Goal: Transaction & Acquisition: Obtain resource

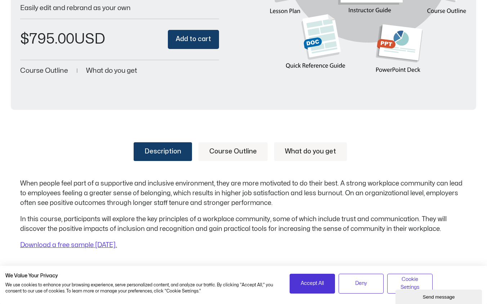
scroll to position [201, 0]
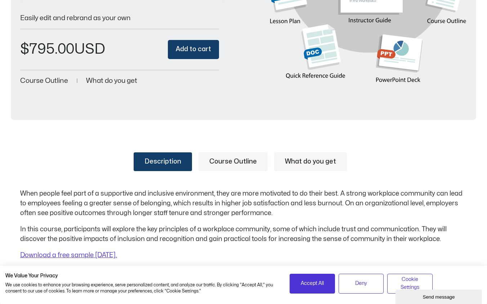
click at [226, 158] on link "Course Outline" at bounding box center [232, 161] width 69 height 19
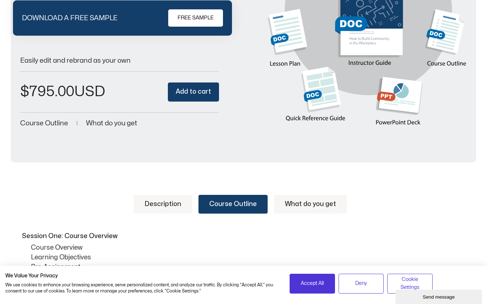
scroll to position [251, 0]
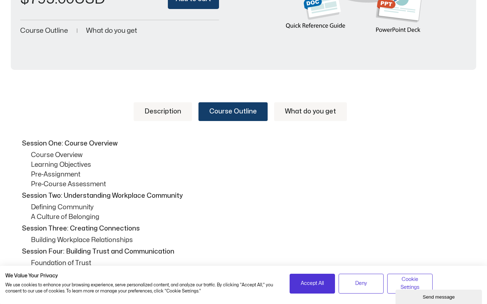
click at [304, 109] on link "What do you get" at bounding box center [310, 111] width 73 height 19
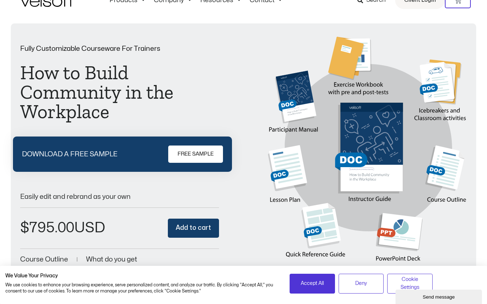
scroll to position [13, 0]
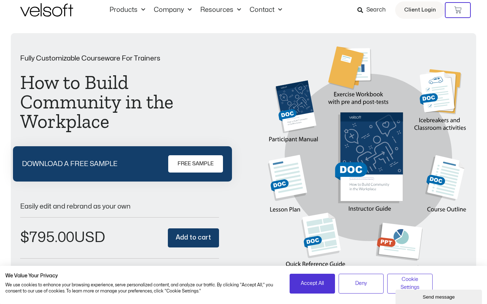
click at [206, 168] on span "FREE SAMPLE" at bounding box center [195, 163] width 36 height 9
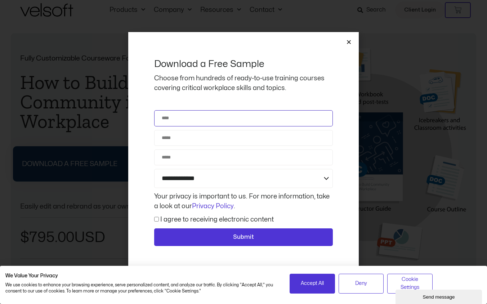
click at [222, 123] on input "Name" at bounding box center [243, 118] width 179 height 16
type input "**********"
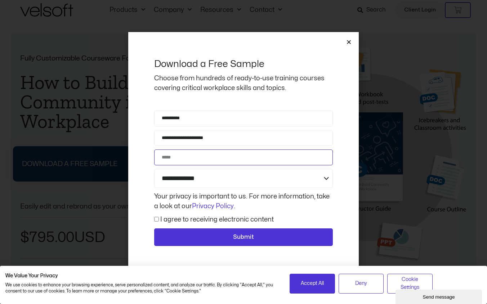
type input "**********"
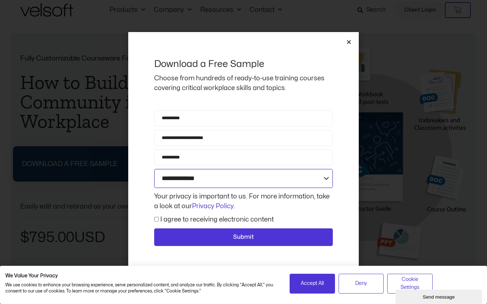
click select "**********"
select select "**********"
click select "**********"
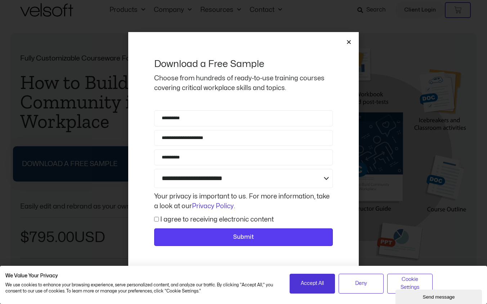
click span "Submit"
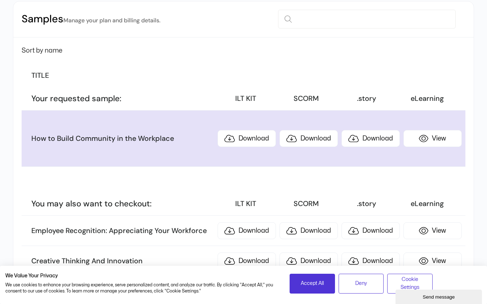
scroll to position [82, 0]
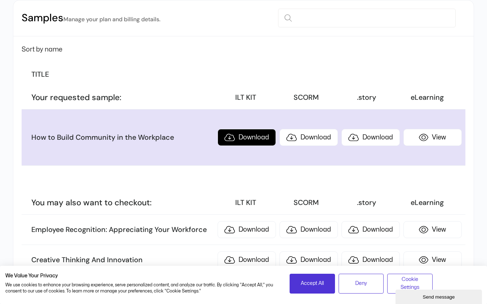
click at [240, 141] on link "Download" at bounding box center [246, 137] width 58 height 17
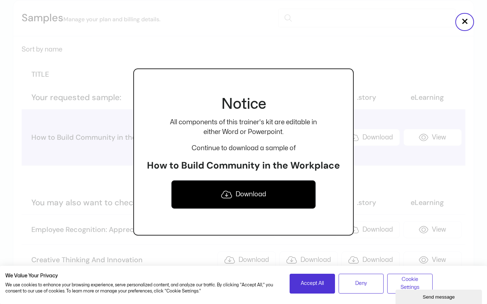
click at [237, 192] on link "Download" at bounding box center [243, 194] width 145 height 29
click at [251, 193] on link "Download" at bounding box center [243, 194] width 145 height 29
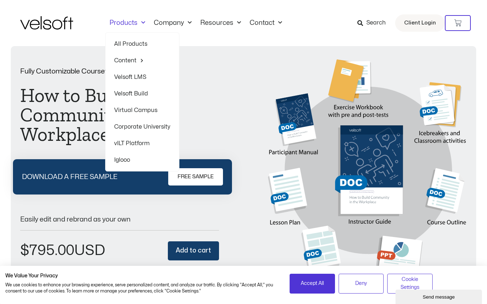
click at [131, 40] on link "All Products" at bounding box center [142, 44] width 56 height 17
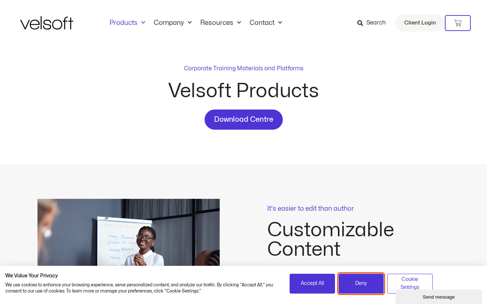
click at [355, 280] on button "Deny" at bounding box center [360, 284] width 45 height 20
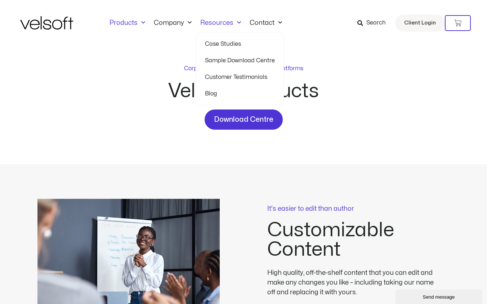
click at [227, 42] on link "Case Studies" at bounding box center [240, 44] width 70 height 17
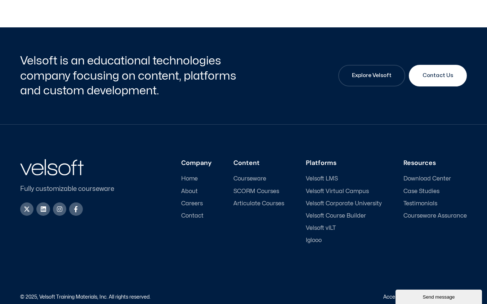
scroll to position [682, 0]
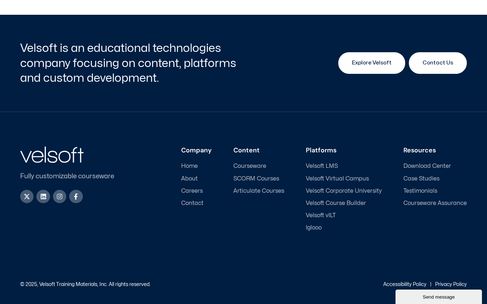
click at [374, 69] on link "Explore Velsoft" at bounding box center [371, 63] width 67 height 22
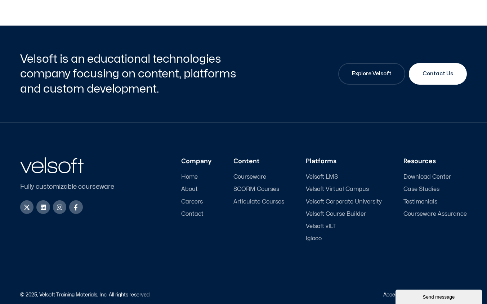
scroll to position [2418, 0]
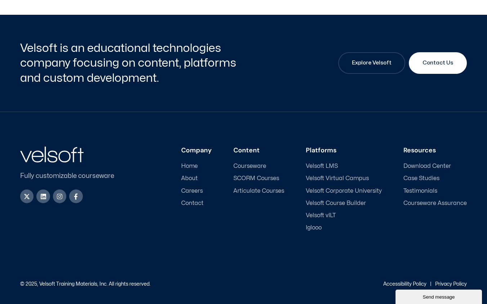
click at [430, 166] on span "Download Center" at bounding box center [427, 166] width 48 height 7
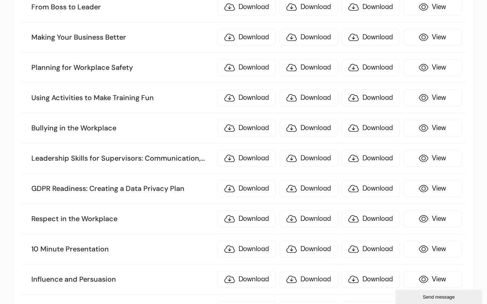
scroll to position [177, 0]
click at [430, 158] on link "View" at bounding box center [432, 157] width 58 height 17
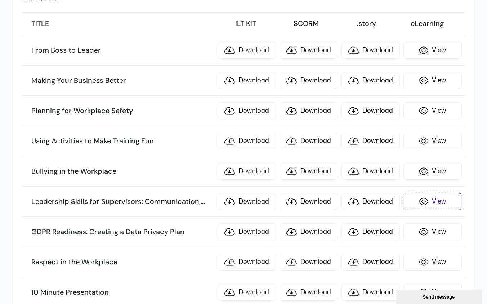
scroll to position [140, 0]
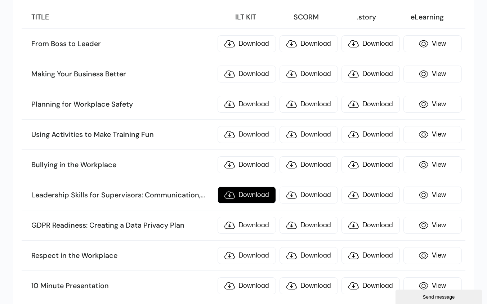
click at [259, 195] on link "Download" at bounding box center [246, 194] width 58 height 17
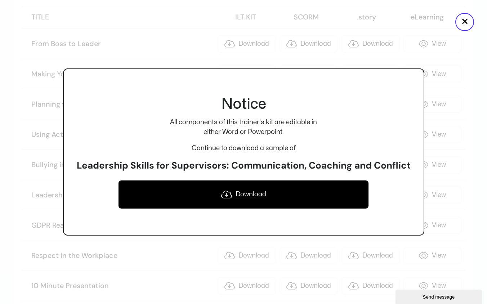
click at [259, 195] on link "Download" at bounding box center [243, 194] width 250 height 29
click at [464, 22] on button "×" at bounding box center [464, 22] width 19 height 18
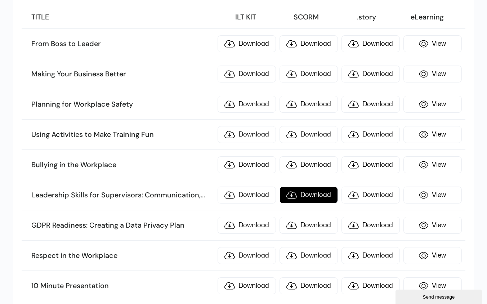
click at [312, 195] on link "Download" at bounding box center [308, 194] width 58 height 17
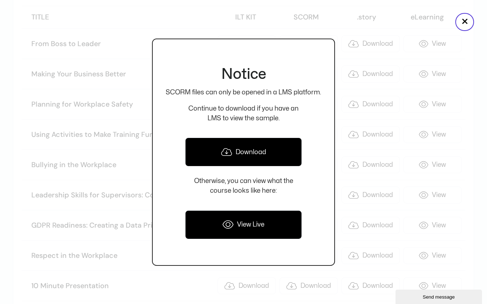
click at [380, 173] on div at bounding box center [243, 152] width 487 height 304
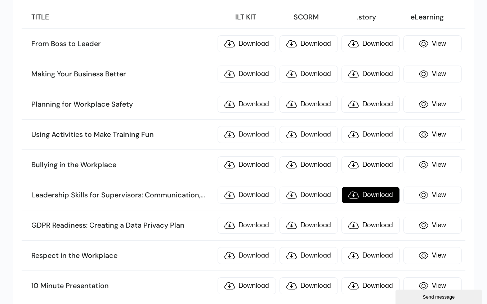
click at [379, 194] on link "Download" at bounding box center [370, 194] width 58 height 17
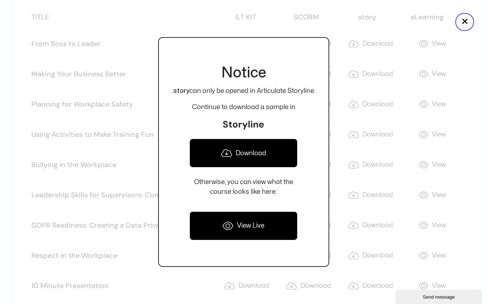
click at [387, 152] on div at bounding box center [243, 152] width 487 height 304
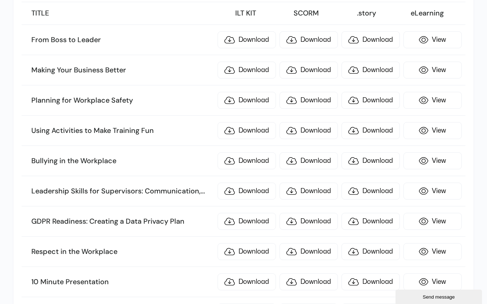
scroll to position [144, 0]
click at [263, 130] on link "Download" at bounding box center [246, 130] width 58 height 17
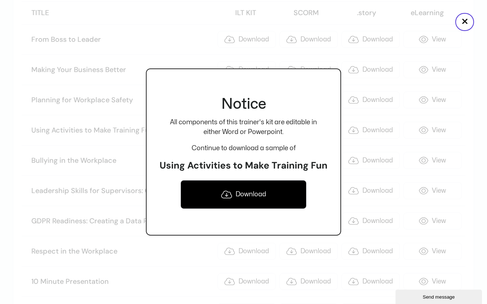
click at [245, 199] on link "Download" at bounding box center [243, 194] width 126 height 29
click at [459, 23] on button "×" at bounding box center [464, 22] width 19 height 18
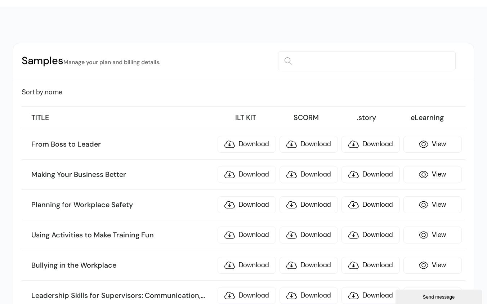
scroll to position [37, 0]
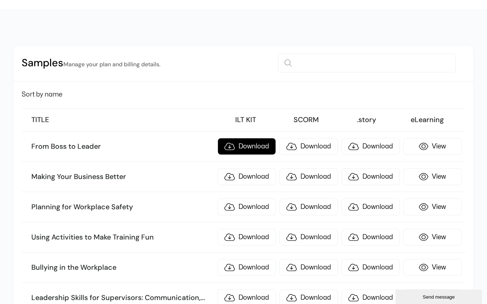
click at [261, 148] on link "Download" at bounding box center [246, 146] width 58 height 17
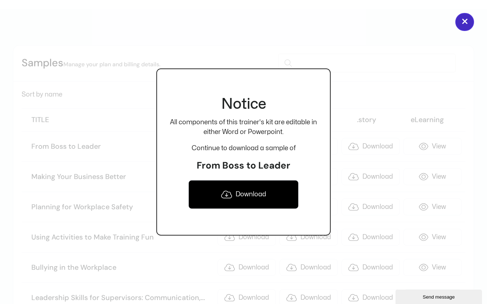
click at [464, 18] on button "×" at bounding box center [464, 22] width 19 height 18
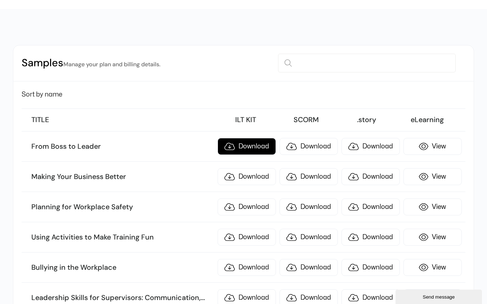
click at [262, 146] on link "Download" at bounding box center [246, 146] width 58 height 17
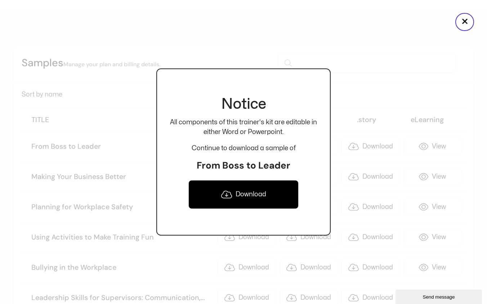
click at [263, 190] on link "Download" at bounding box center [243, 194] width 110 height 29
click at [468, 23] on button "×" at bounding box center [464, 22] width 19 height 18
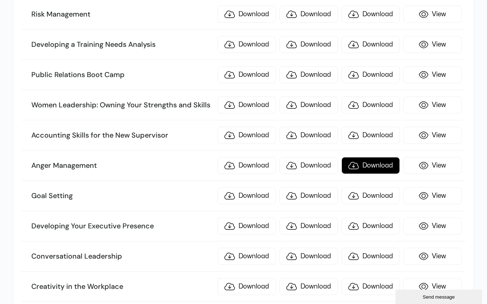
scroll to position [1500, 0]
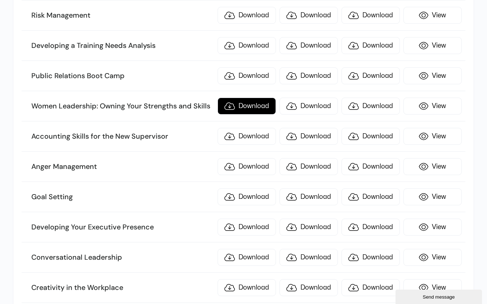
click at [248, 104] on link "Download" at bounding box center [246, 106] width 58 height 17
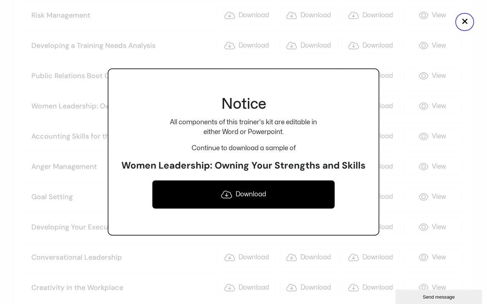
click at [258, 197] on link "Download" at bounding box center [243, 194] width 183 height 29
click at [461, 23] on button "×" at bounding box center [464, 22] width 19 height 18
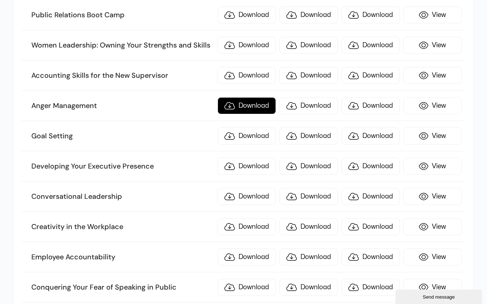
scroll to position [1561, 0]
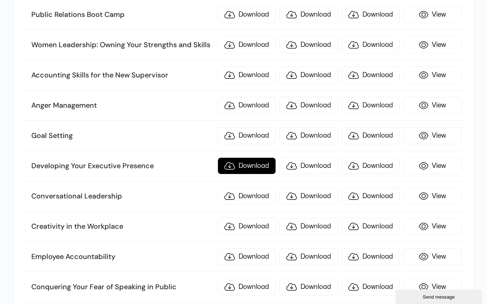
click at [258, 168] on link "Download" at bounding box center [246, 165] width 58 height 17
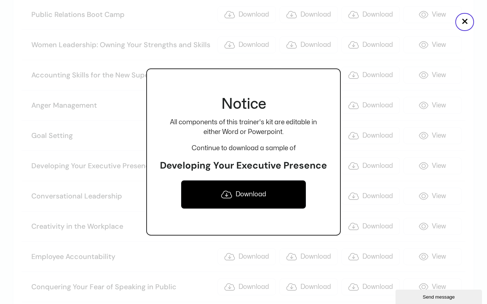
click at [252, 199] on link "Download" at bounding box center [243, 194] width 125 height 29
click at [241, 193] on link "Download" at bounding box center [243, 194] width 125 height 29
click at [464, 20] on button "×" at bounding box center [464, 22] width 19 height 18
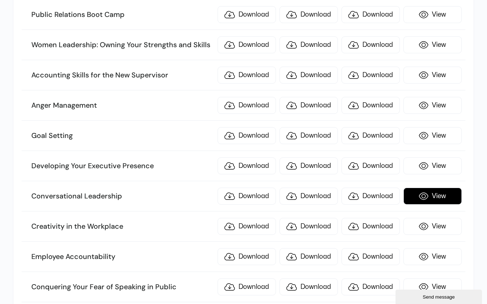
click at [418, 198] on link "View" at bounding box center [432, 196] width 58 height 17
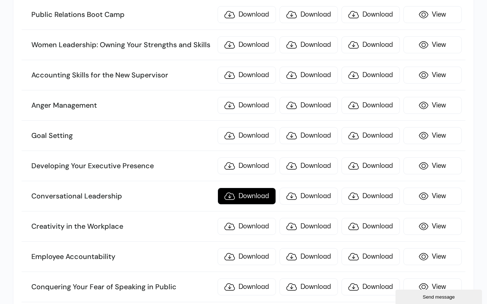
click at [263, 195] on link "Download" at bounding box center [246, 196] width 58 height 17
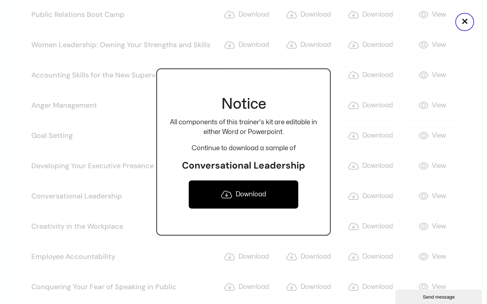
click at [263, 195] on link "Download" at bounding box center [243, 194] width 110 height 29
click at [466, 19] on button "×" at bounding box center [464, 22] width 19 height 18
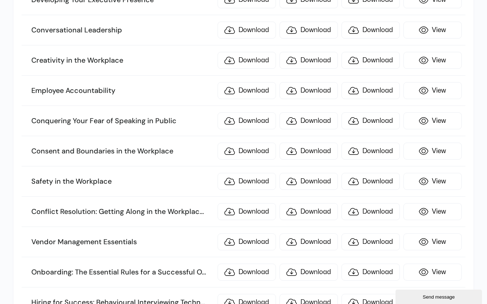
scroll to position [1728, 0]
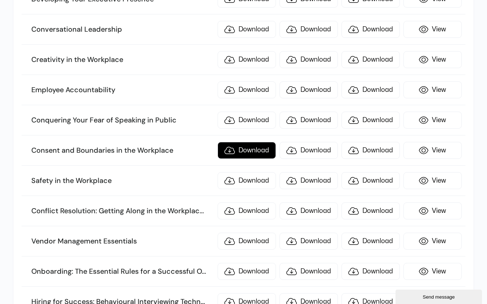
click at [247, 147] on link "Download" at bounding box center [246, 150] width 58 height 17
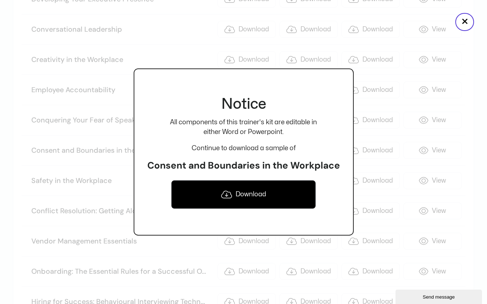
click at [249, 194] on link "Download" at bounding box center [243, 194] width 144 height 29
click at [462, 21] on button "×" at bounding box center [464, 22] width 19 height 18
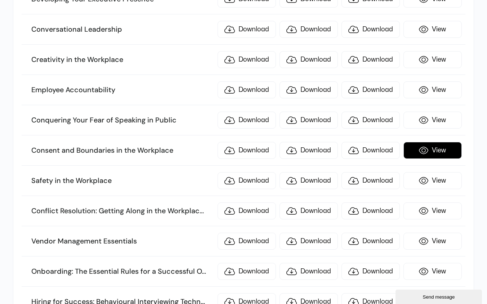
click at [424, 153] on link "View" at bounding box center [432, 150] width 58 height 17
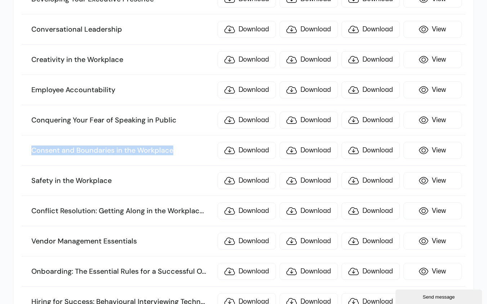
drag, startPoint x: 177, startPoint y: 153, endPoint x: 29, endPoint y: 152, distance: 148.6
click at [29, 152] on li "Consent and Boundaries in the Workplace Download Download Download View" at bounding box center [243, 150] width 443 height 30
copy h3 "Consent and Boundaries in the Workplace"
click at [252, 150] on link "Download" at bounding box center [246, 150] width 58 height 17
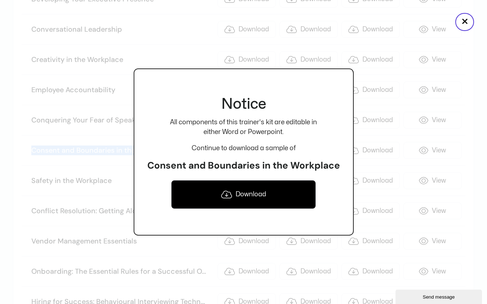
click at [261, 195] on link "Download" at bounding box center [243, 194] width 144 height 29
click at [466, 18] on button "×" at bounding box center [464, 22] width 19 height 18
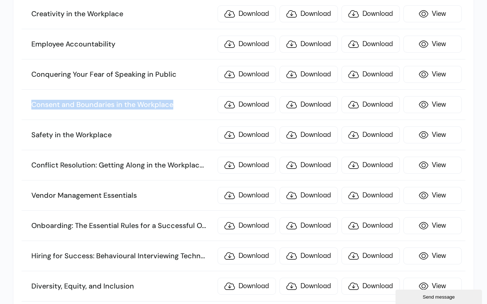
scroll to position [1776, 0]
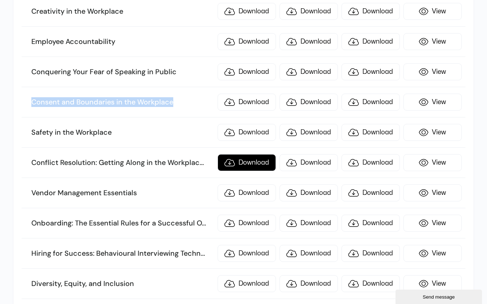
click at [244, 165] on link "Download" at bounding box center [246, 162] width 58 height 17
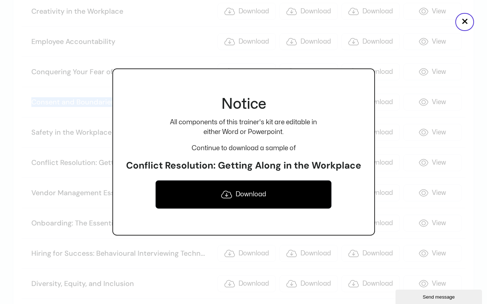
click at [247, 193] on link "Download" at bounding box center [243, 194] width 176 height 29
click at [267, 192] on link "Download" at bounding box center [243, 194] width 176 height 29
click at [463, 16] on button "×" at bounding box center [464, 22] width 19 height 18
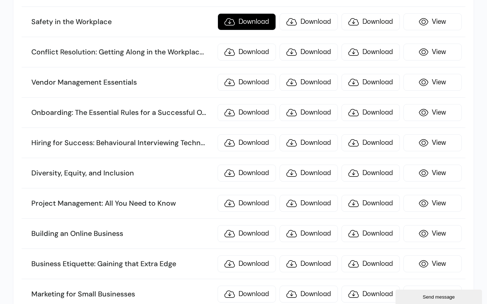
scroll to position [1892, 0]
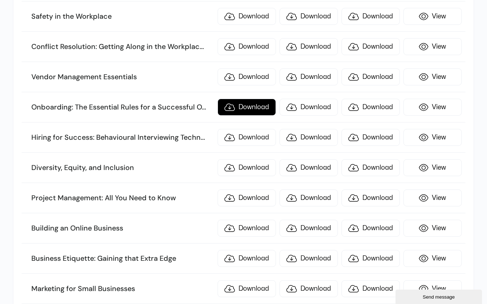
click at [252, 110] on link "Download" at bounding box center [246, 107] width 58 height 17
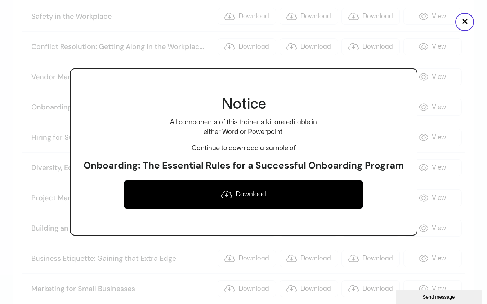
click at [230, 193] on icon at bounding box center [226, 194] width 11 height 8
click at [465, 18] on button "×" at bounding box center [464, 22] width 19 height 18
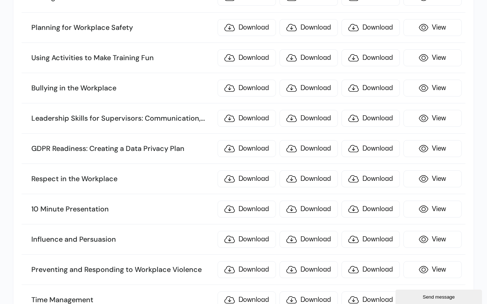
scroll to position [217, 0]
click at [248, 176] on link "Download" at bounding box center [246, 178] width 58 height 17
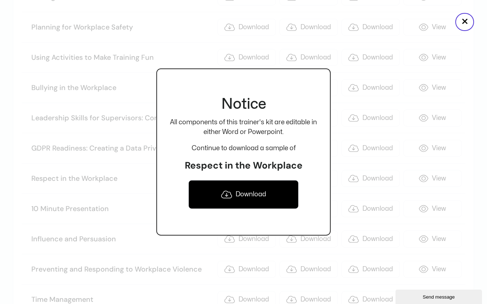
click at [248, 198] on link "Download" at bounding box center [243, 194] width 110 height 29
click at [465, 23] on button "×" at bounding box center [464, 22] width 19 height 18
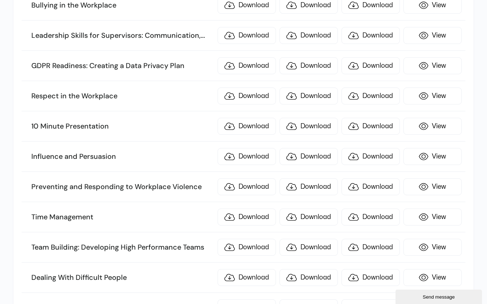
scroll to position [301, 0]
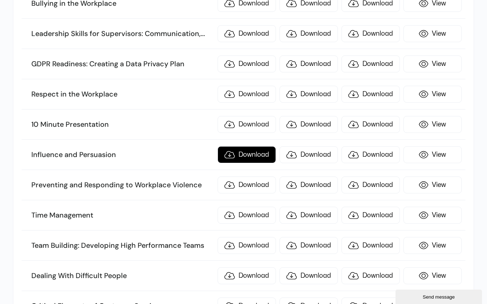
click at [260, 157] on link "Download" at bounding box center [246, 154] width 58 height 17
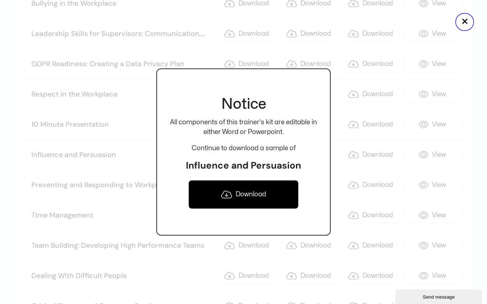
click at [253, 195] on link "Download" at bounding box center [243, 194] width 110 height 29
click at [460, 22] on button "×" at bounding box center [464, 22] width 19 height 18
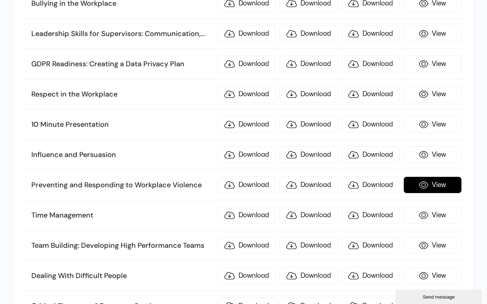
click at [426, 181] on link "View" at bounding box center [432, 184] width 58 height 17
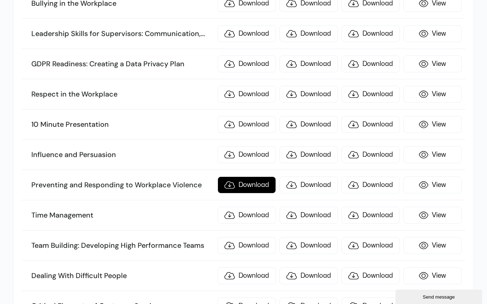
click at [251, 186] on link "Download" at bounding box center [246, 184] width 58 height 17
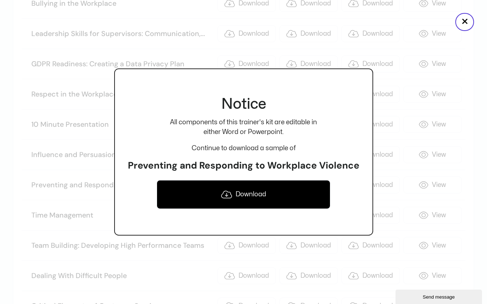
click at [254, 196] on link "Download" at bounding box center [243, 194] width 173 height 29
click at [459, 20] on button "×" at bounding box center [464, 22] width 19 height 18
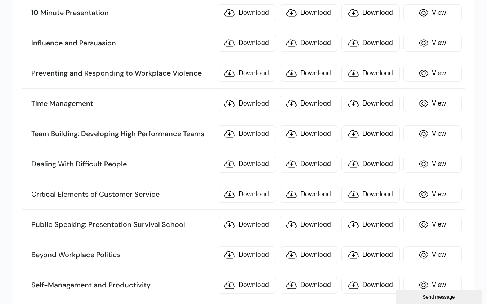
scroll to position [413, 0]
click at [445, 135] on link "View" at bounding box center [432, 133] width 58 height 17
click at [256, 134] on link "Download" at bounding box center [246, 133] width 58 height 17
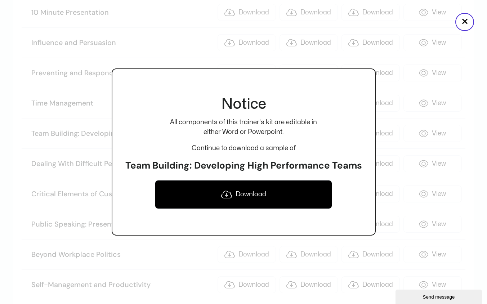
click at [250, 201] on link "Download" at bounding box center [243, 194] width 177 height 29
click at [465, 98] on div at bounding box center [243, 152] width 487 height 304
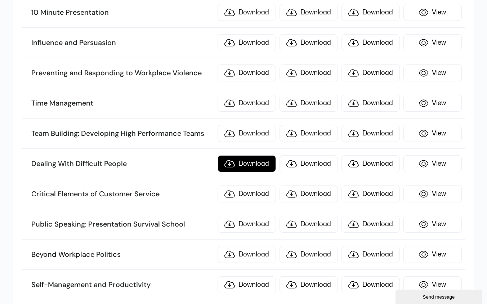
click at [246, 165] on link "Download" at bounding box center [246, 163] width 58 height 17
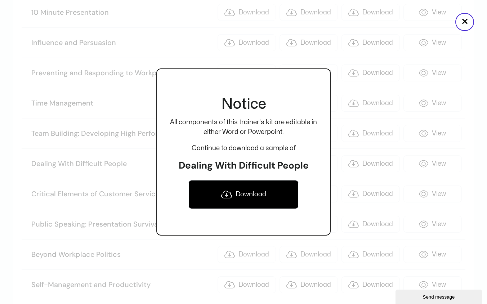
click at [246, 200] on link "Download" at bounding box center [243, 194] width 110 height 29
click at [458, 54] on div at bounding box center [243, 152] width 487 height 304
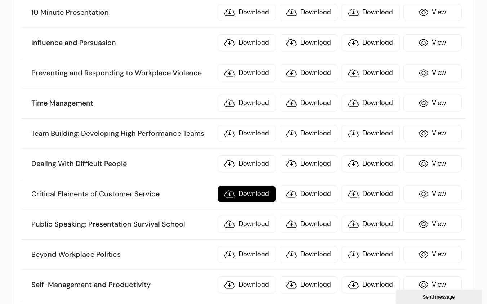
click at [248, 194] on link "Download" at bounding box center [246, 193] width 58 height 17
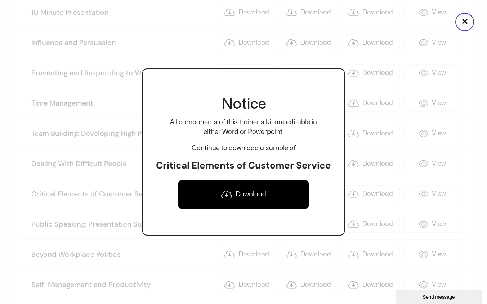
click at [248, 194] on link "Download" at bounding box center [243, 194] width 131 height 29
click at [263, 191] on link "Download" at bounding box center [243, 194] width 131 height 29
click at [464, 22] on button "×" at bounding box center [464, 22] width 19 height 18
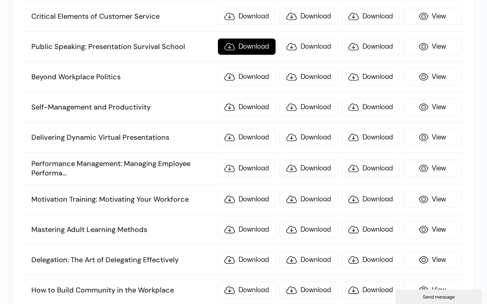
scroll to position [591, 0]
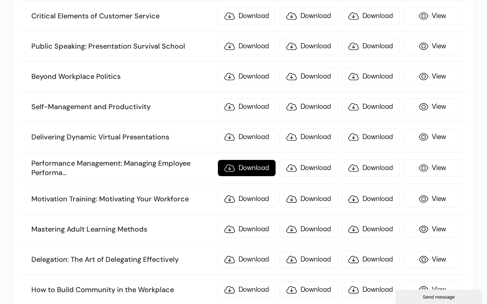
click at [269, 168] on link "Download" at bounding box center [246, 167] width 58 height 17
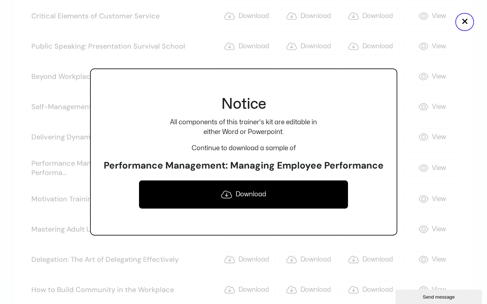
click at [259, 194] on link "Download" at bounding box center [244, 194] width 210 height 29
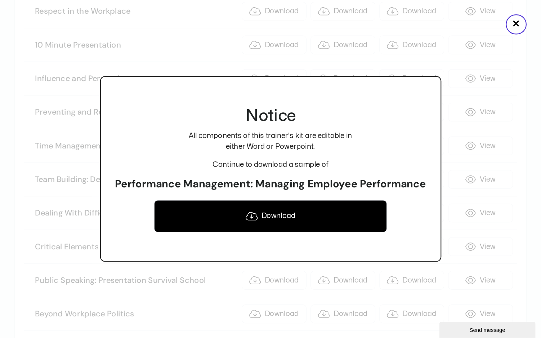
scroll to position [385, 0]
click at [466, 22] on button "×" at bounding box center [464, 22] width 19 height 18
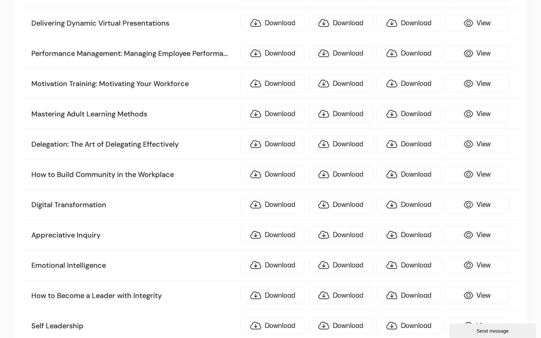
scroll to position [706, 0]
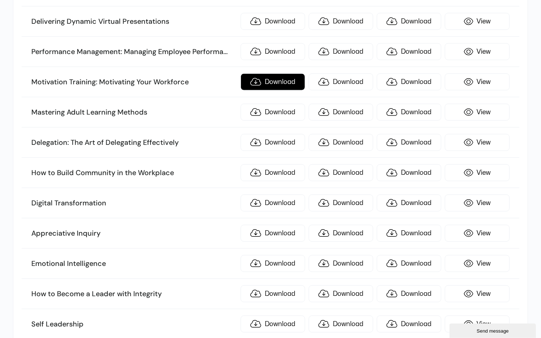
click at [270, 73] on link "Download" at bounding box center [272, 81] width 64 height 17
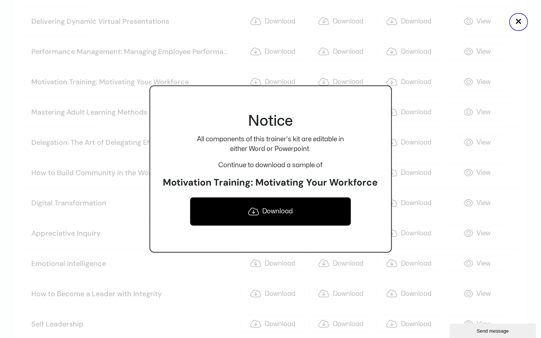
click at [279, 209] on link "Download" at bounding box center [270, 211] width 161 height 29
click at [486, 22] on button "×" at bounding box center [518, 22] width 19 height 18
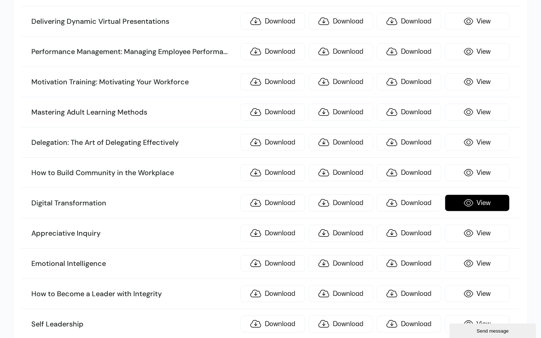
click at [483, 194] on link "View" at bounding box center [476, 202] width 64 height 17
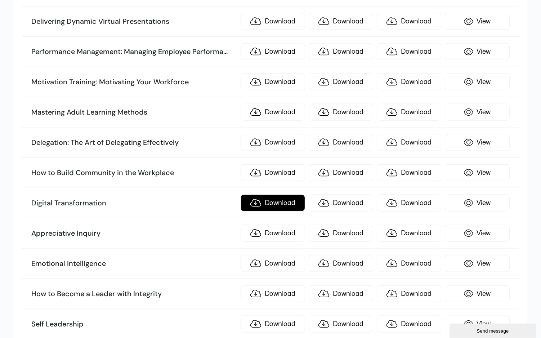
click at [279, 194] on link "Download" at bounding box center [272, 202] width 64 height 17
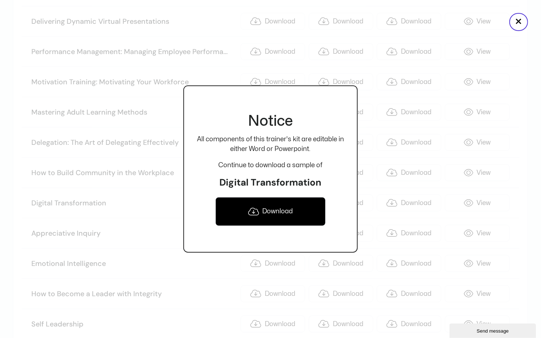
click at [276, 216] on link "Download" at bounding box center [270, 211] width 110 height 29
click at [486, 71] on div at bounding box center [270, 169] width 541 height 338
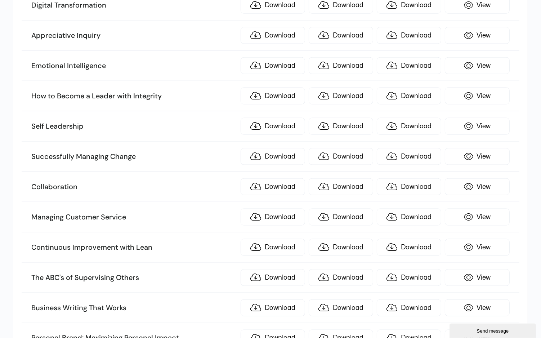
scroll to position [904, 0]
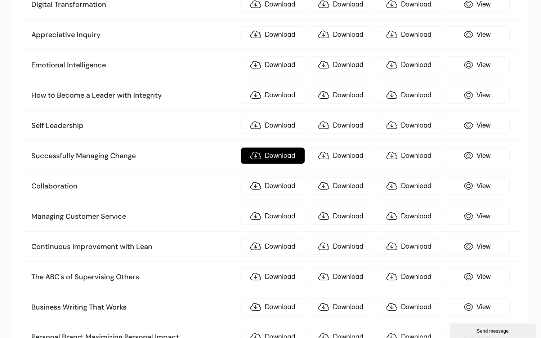
click at [282, 147] on link "Download" at bounding box center [272, 155] width 64 height 17
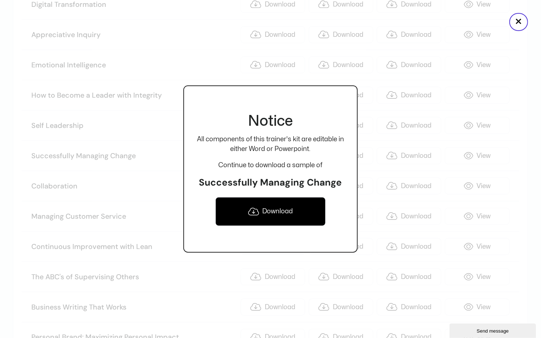
click at [272, 216] on link "Download" at bounding box center [270, 211] width 110 height 29
click at [486, 22] on button "×" at bounding box center [518, 22] width 19 height 18
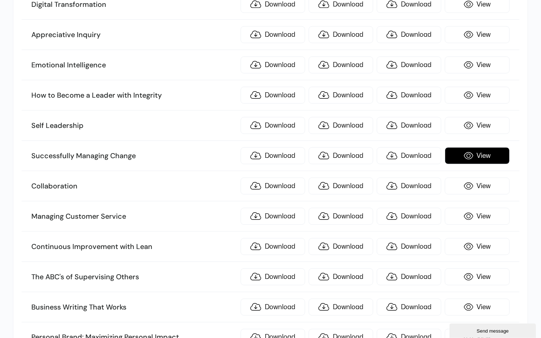
click at [476, 147] on link "View" at bounding box center [476, 155] width 64 height 17
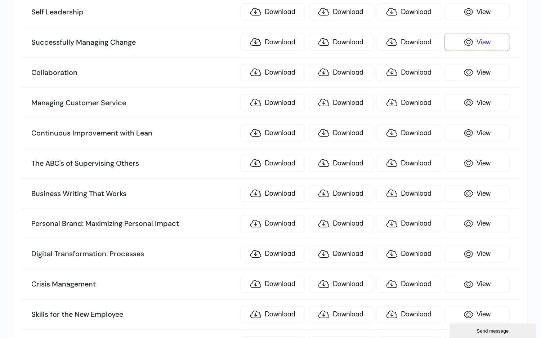
scroll to position [1019, 0]
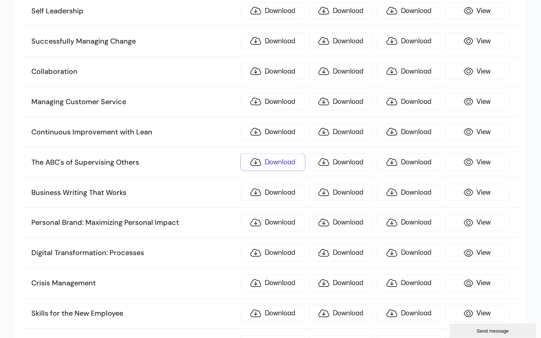
click at [258, 154] on link "Download" at bounding box center [272, 162] width 64 height 17
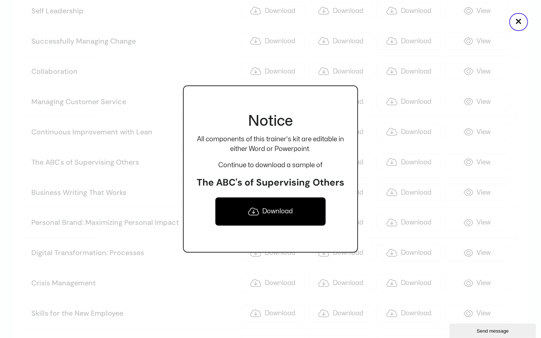
click at [305, 209] on link "Download" at bounding box center [270, 211] width 111 height 29
click at [486, 20] on button "×" at bounding box center [518, 22] width 19 height 18
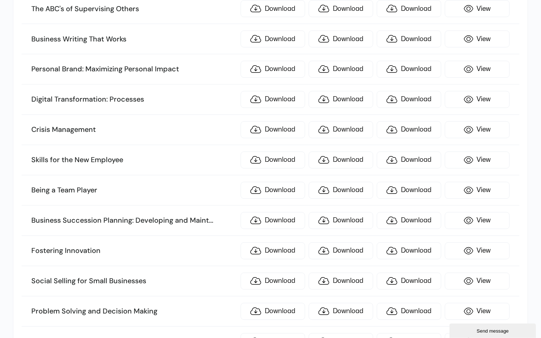
scroll to position [1173, 0]
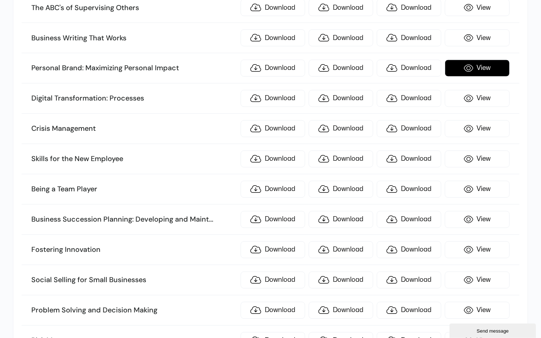
click at [485, 60] on link "View" at bounding box center [476, 68] width 64 height 17
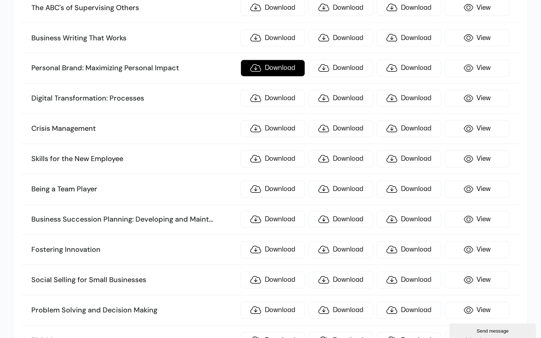
click at [290, 60] on link "Download" at bounding box center [272, 68] width 64 height 17
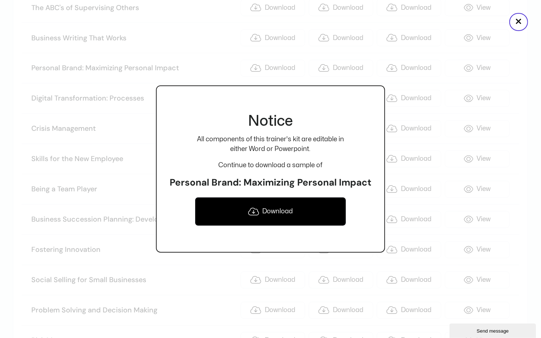
click at [304, 212] on link "Download" at bounding box center [270, 211] width 151 height 29
click at [486, 19] on button "×" at bounding box center [518, 22] width 19 height 18
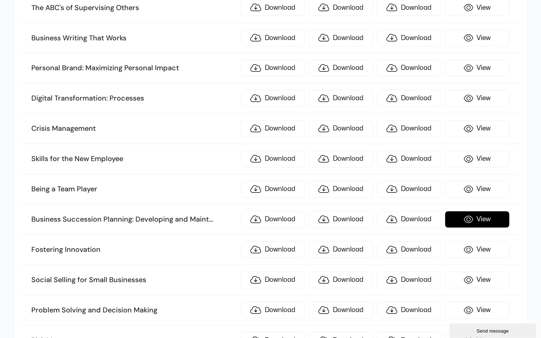
click at [481, 211] on link "View" at bounding box center [476, 219] width 64 height 17
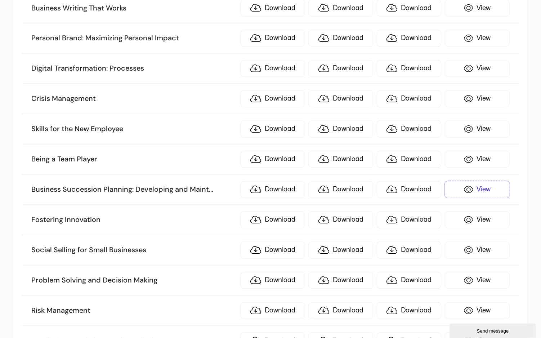
scroll to position [1216, 0]
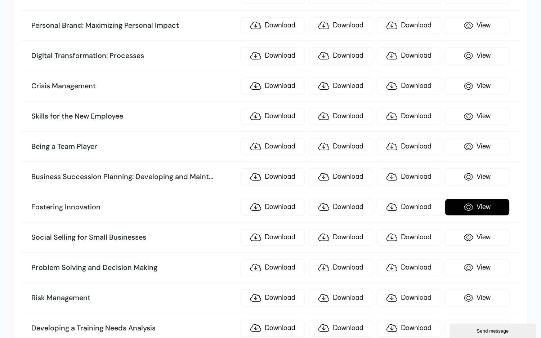
click at [486, 199] on link "View" at bounding box center [476, 207] width 64 height 17
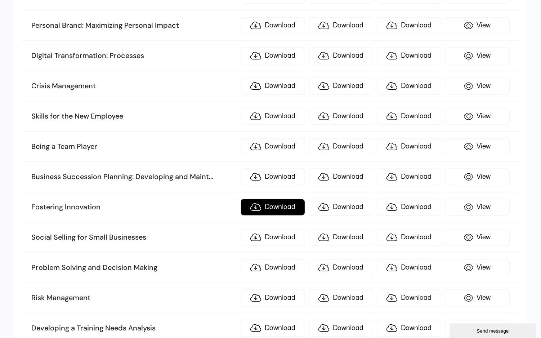
click at [284, 199] on link "Download" at bounding box center [272, 207] width 64 height 17
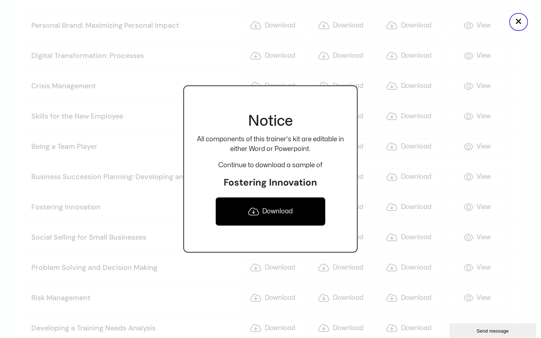
click at [278, 213] on link "Download" at bounding box center [270, 211] width 110 height 29
click at [486, 67] on div at bounding box center [270, 169] width 541 height 338
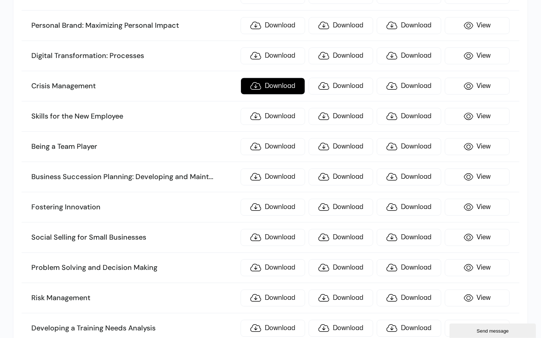
click at [283, 78] on link "Download" at bounding box center [272, 86] width 64 height 17
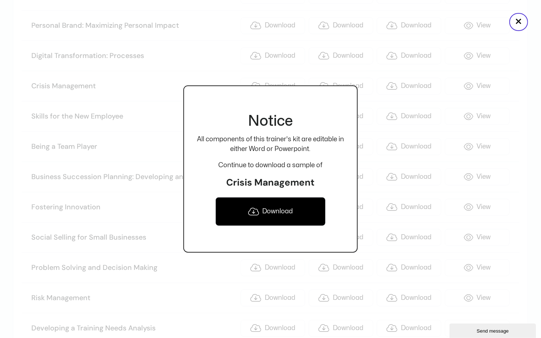
click at [283, 206] on link "Download" at bounding box center [270, 211] width 110 height 29
click at [486, 66] on div at bounding box center [270, 169] width 541 height 338
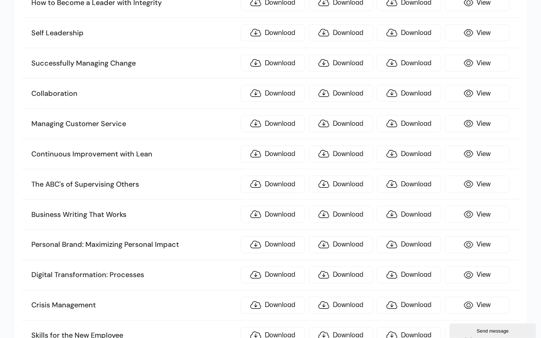
scroll to position [993, 0]
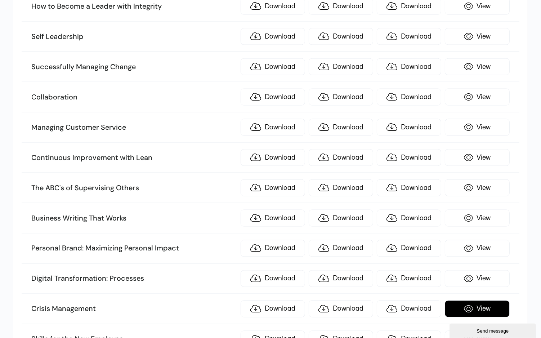
click at [477, 300] on link "View" at bounding box center [476, 308] width 64 height 17
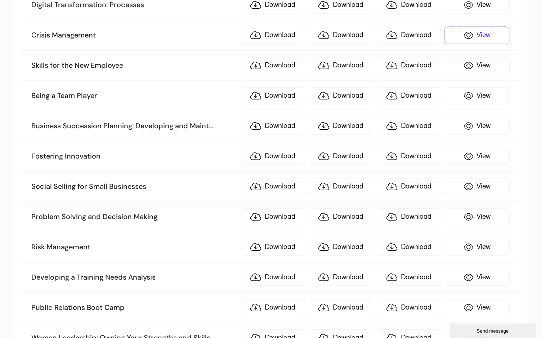
scroll to position [1268, 0]
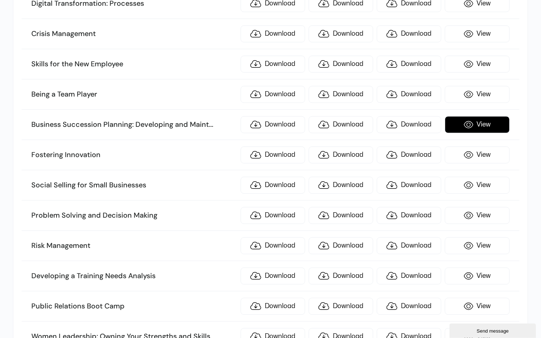
click at [486, 116] on link "View" at bounding box center [476, 124] width 64 height 17
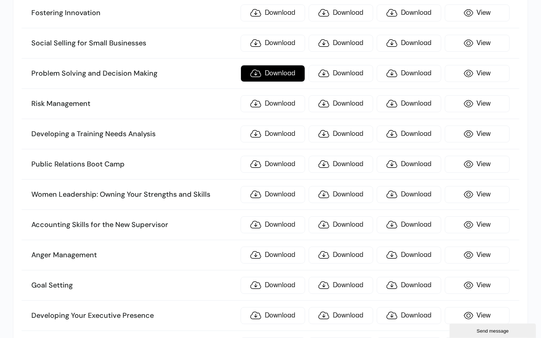
scroll to position [1411, 0]
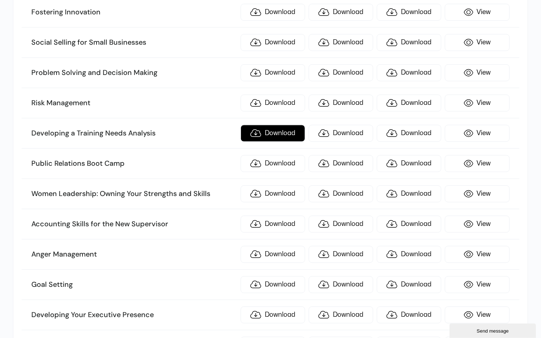
click at [293, 125] on link "Download" at bounding box center [272, 133] width 64 height 17
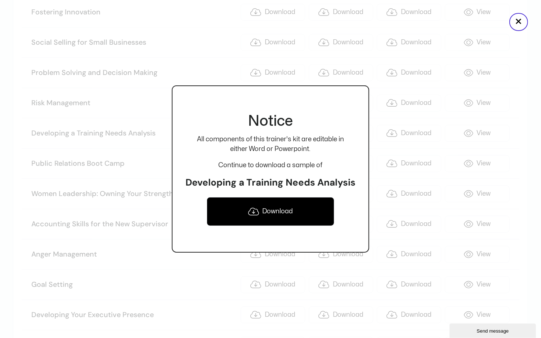
click at [282, 209] on link "Download" at bounding box center [270, 211] width 127 height 29
click at [282, 206] on link "Download" at bounding box center [270, 211] width 127 height 29
click at [486, 78] on div at bounding box center [270, 169] width 541 height 338
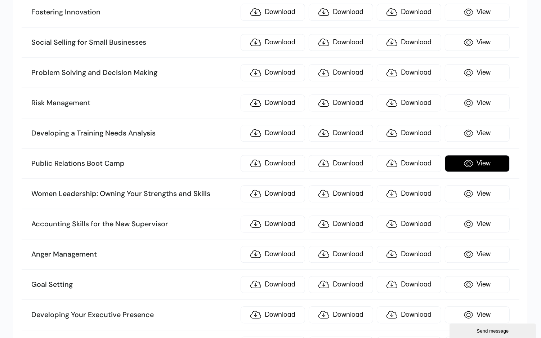
click at [486, 155] on link "View" at bounding box center [476, 163] width 64 height 17
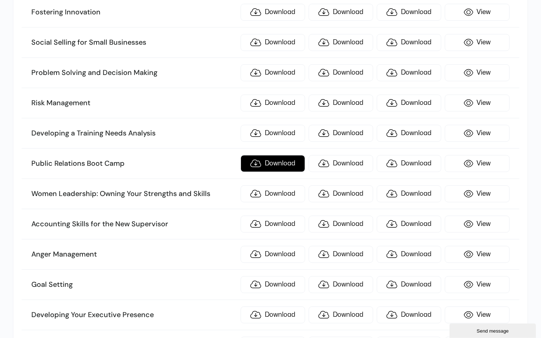
click at [277, 155] on link "Download" at bounding box center [272, 163] width 64 height 17
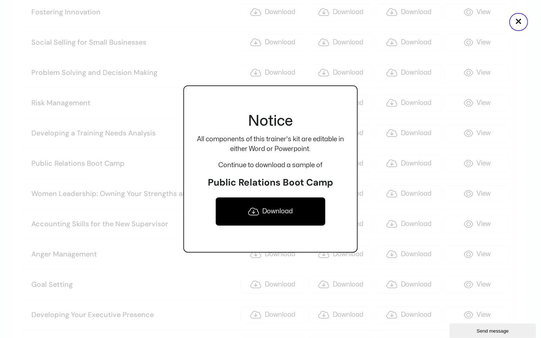
click at [265, 213] on link "Download" at bounding box center [270, 211] width 110 height 29
click at [486, 22] on button "×" at bounding box center [518, 22] width 19 height 18
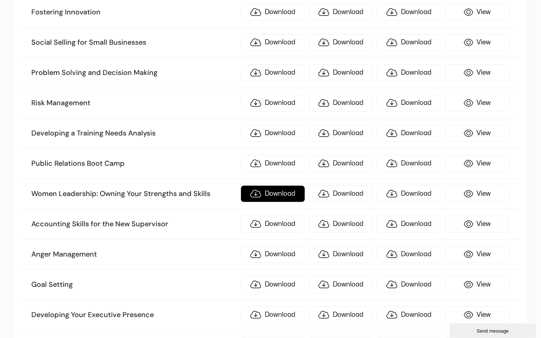
click at [287, 185] on link "Download" at bounding box center [272, 193] width 64 height 17
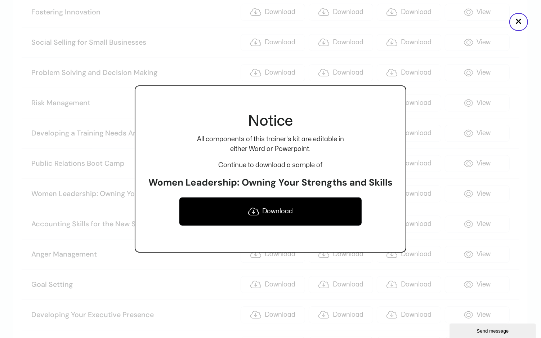
click at [279, 218] on link "Download" at bounding box center [270, 211] width 183 height 29
click at [486, 81] on div at bounding box center [270, 169] width 541 height 338
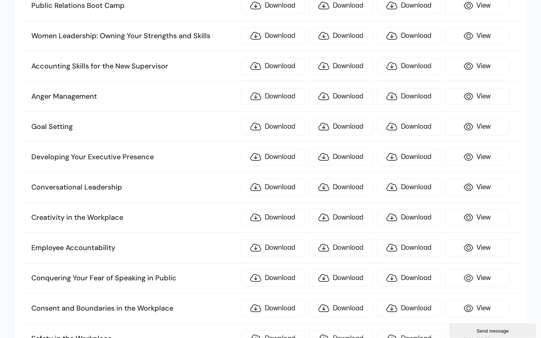
scroll to position [1569, 0]
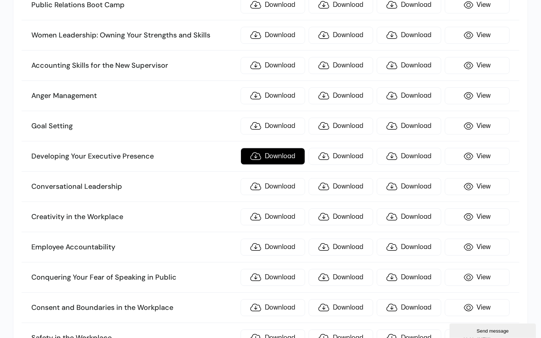
click at [283, 148] on link "Download" at bounding box center [272, 156] width 64 height 17
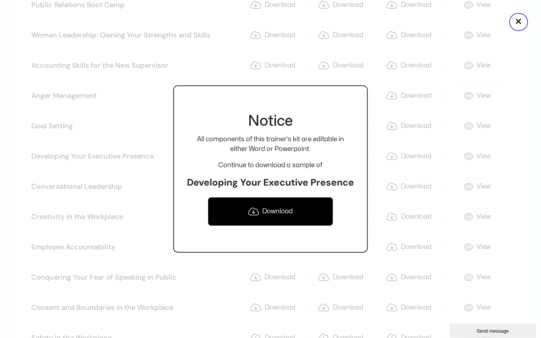
click at [281, 213] on link "Download" at bounding box center [270, 211] width 125 height 29
click at [486, 21] on button "×" at bounding box center [518, 22] width 19 height 18
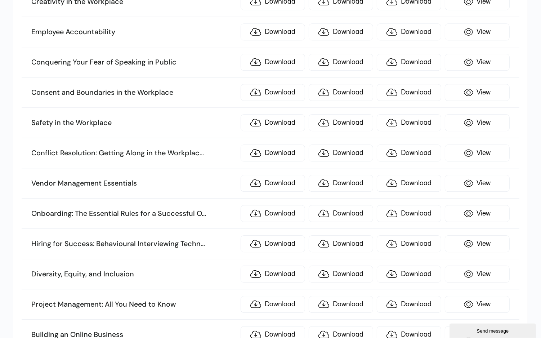
scroll to position [1784, 0]
click at [279, 265] on link "Download" at bounding box center [272, 273] width 64 height 17
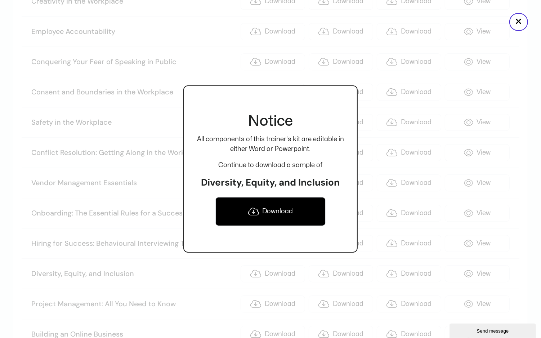
click at [286, 214] on link "Download" at bounding box center [270, 211] width 110 height 29
click at [486, 22] on button "×" at bounding box center [518, 22] width 19 height 18
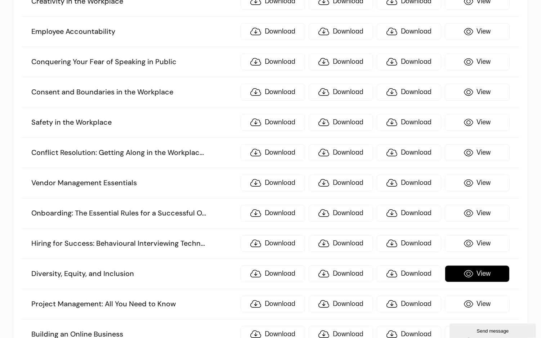
click at [470, 265] on link "View" at bounding box center [476, 273] width 64 height 17
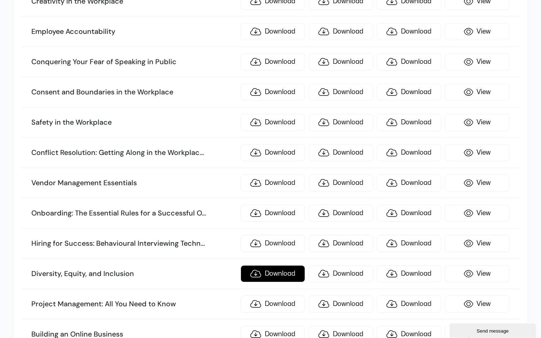
click at [292, 265] on link "Download" at bounding box center [272, 273] width 64 height 17
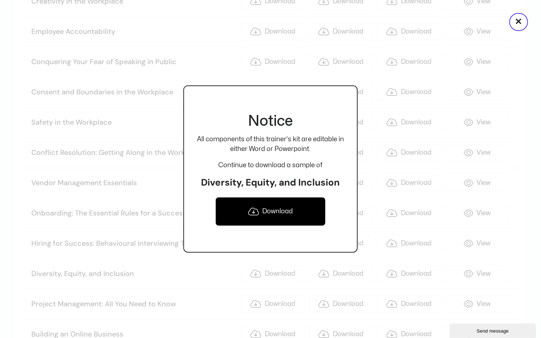
click at [286, 213] on link "Download" at bounding box center [270, 211] width 110 height 29
click at [486, 18] on button "×" at bounding box center [518, 22] width 19 height 18
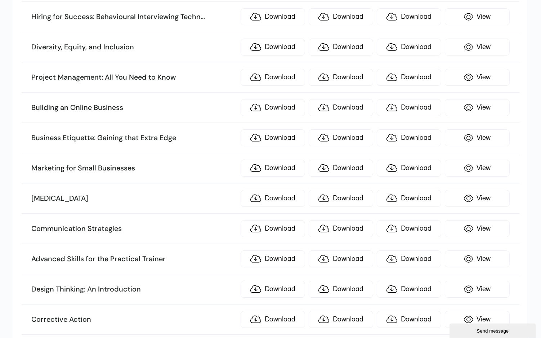
scroll to position [2014, 0]
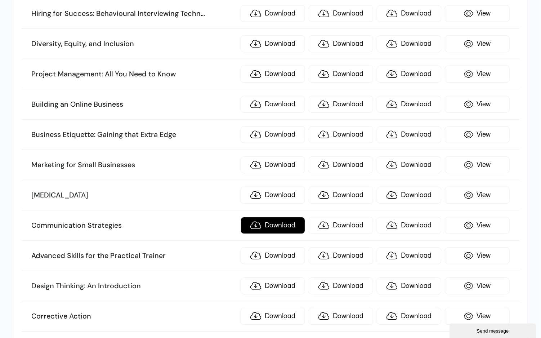
click at [287, 217] on link "Download" at bounding box center [272, 225] width 64 height 17
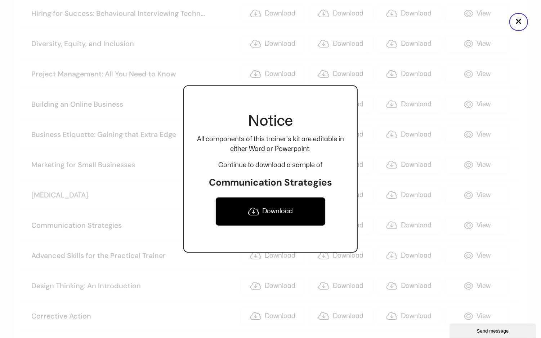
click at [283, 208] on link "Download" at bounding box center [270, 211] width 110 height 29
click at [486, 72] on div at bounding box center [270, 169] width 541 height 338
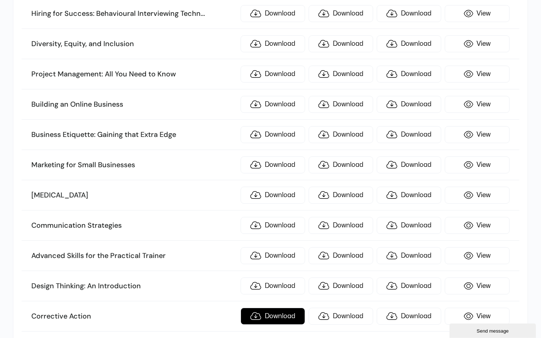
click at [281, 303] on link "Download" at bounding box center [272, 315] width 64 height 17
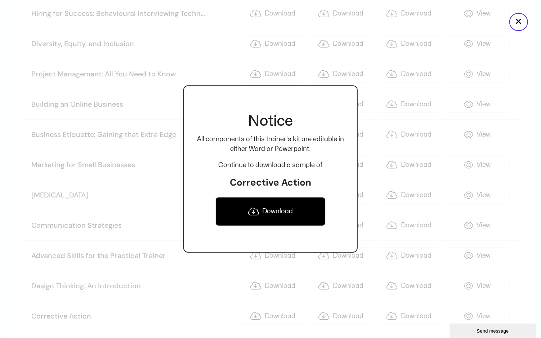
click at [482, 278] on div at bounding box center [270, 169] width 541 height 338
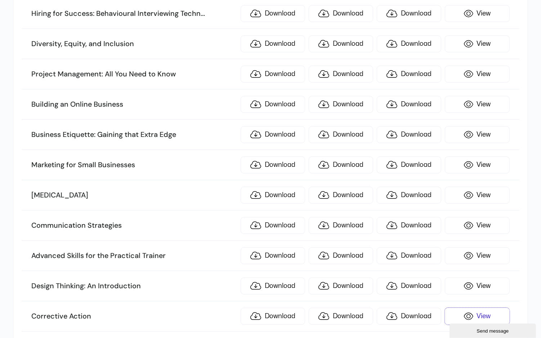
click at [482, 303] on link "View" at bounding box center [476, 315] width 64 height 17
click at [282, 303] on link "Download" at bounding box center [272, 315] width 64 height 17
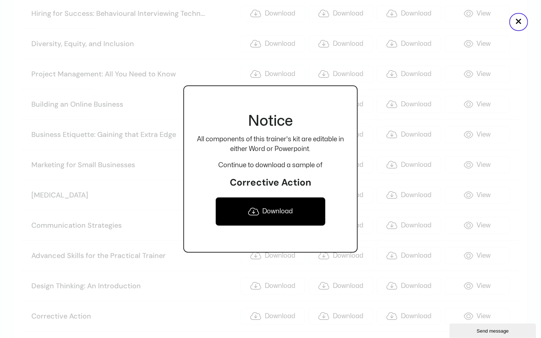
click at [287, 212] on link "Download" at bounding box center [270, 211] width 110 height 29
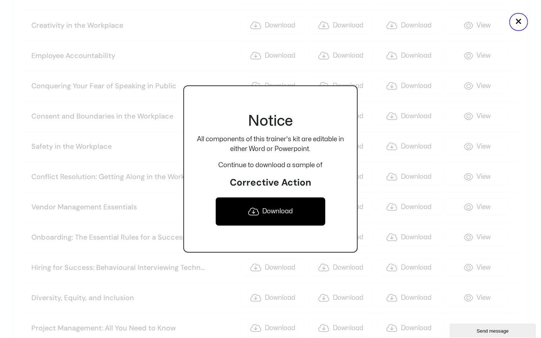
scroll to position [1737, 0]
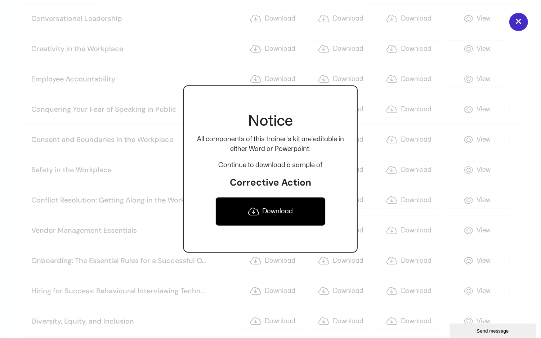
click at [486, 19] on button "×" at bounding box center [518, 22] width 19 height 18
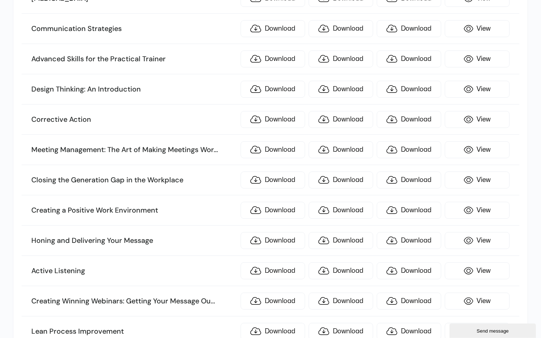
scroll to position [2211, 0]
click at [283, 141] on link "Download" at bounding box center [272, 149] width 64 height 17
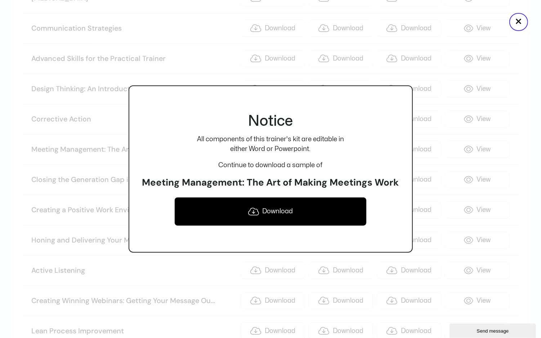
click at [299, 213] on link "Download" at bounding box center [270, 211] width 193 height 29
click at [486, 83] on div at bounding box center [270, 169] width 541 height 338
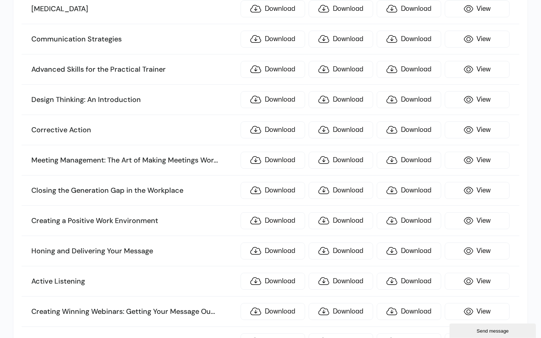
scroll to position [2208, 0]
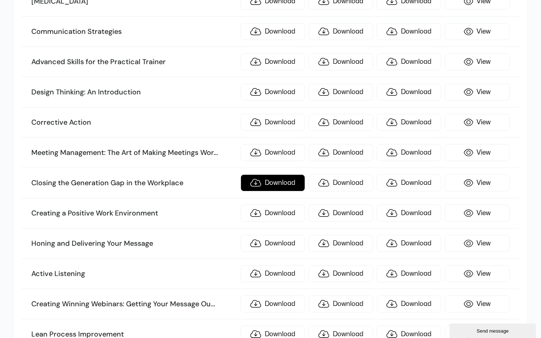
click at [279, 174] on link "Download" at bounding box center [272, 182] width 64 height 17
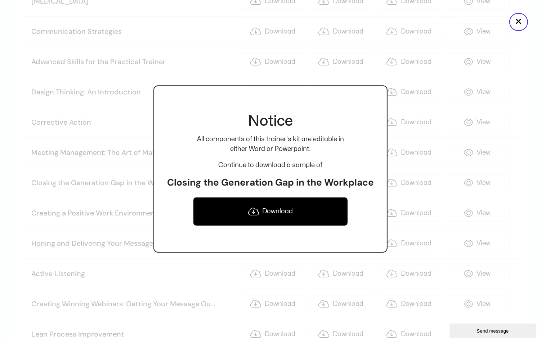
click at [276, 205] on link "Download" at bounding box center [270, 211] width 155 height 29
click at [486, 23] on button "×" at bounding box center [518, 22] width 19 height 18
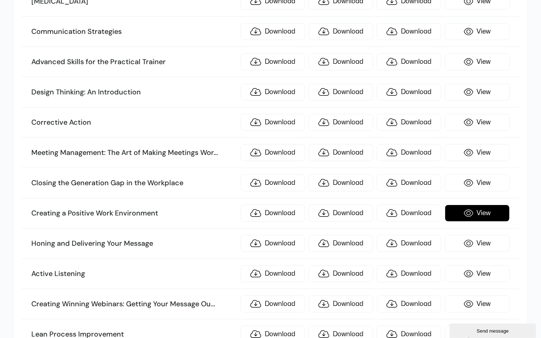
click at [470, 204] on link "View" at bounding box center [476, 212] width 64 height 17
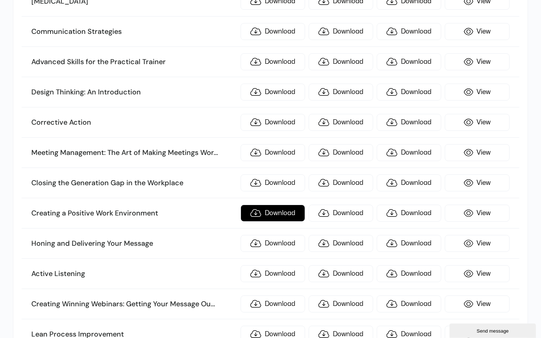
click at [286, 204] on link "Download" at bounding box center [272, 212] width 64 height 17
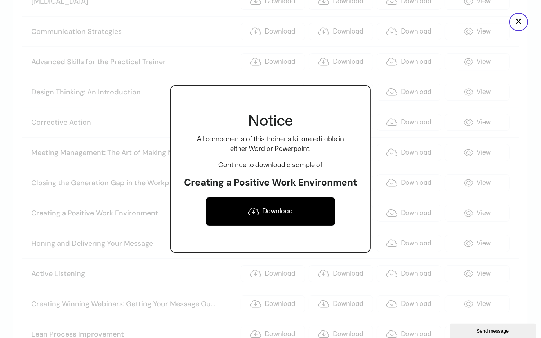
click at [279, 214] on link "Download" at bounding box center [271, 211] width 130 height 29
click at [486, 26] on button "×" at bounding box center [518, 22] width 19 height 18
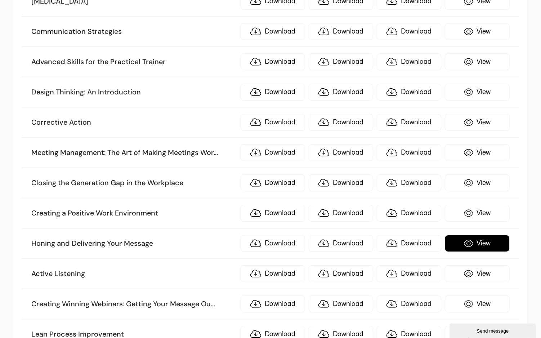
click at [486, 235] on link "View" at bounding box center [476, 243] width 64 height 17
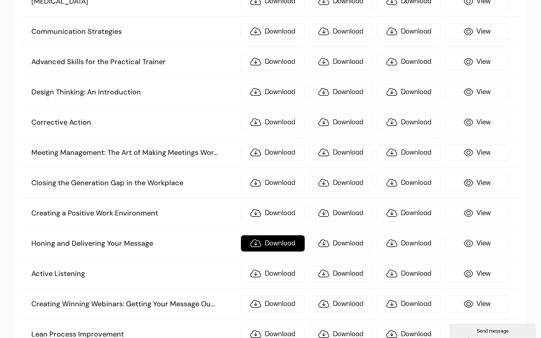
click at [277, 235] on link "Download" at bounding box center [272, 243] width 64 height 17
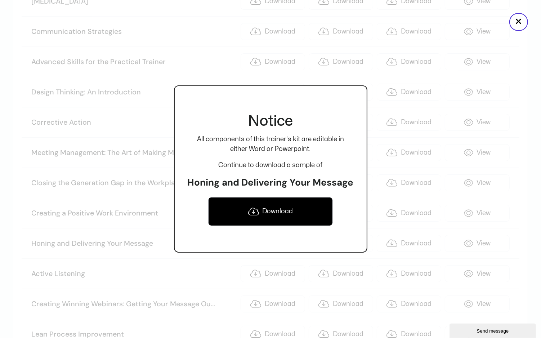
click at [281, 205] on link "Download" at bounding box center [270, 211] width 125 height 29
click at [486, 24] on button "×" at bounding box center [518, 22] width 19 height 18
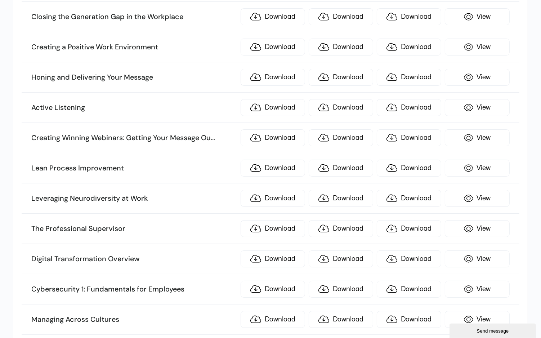
scroll to position [2375, 0]
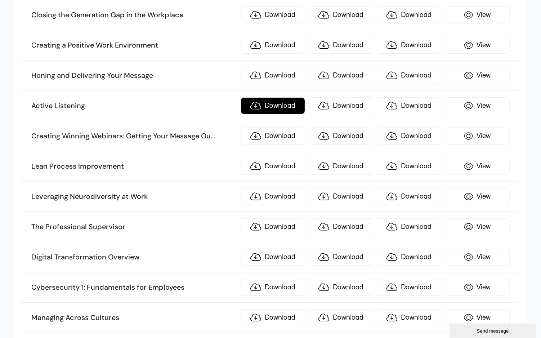
click at [278, 97] on link "Download" at bounding box center [272, 105] width 64 height 17
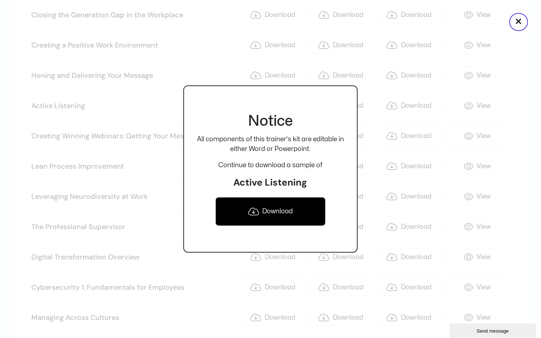
click at [276, 209] on link "Download" at bounding box center [270, 211] width 110 height 29
click at [486, 22] on button "×" at bounding box center [518, 22] width 19 height 18
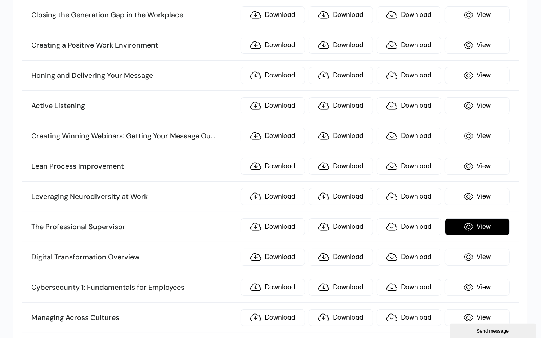
click at [477, 218] on link "View" at bounding box center [476, 226] width 64 height 17
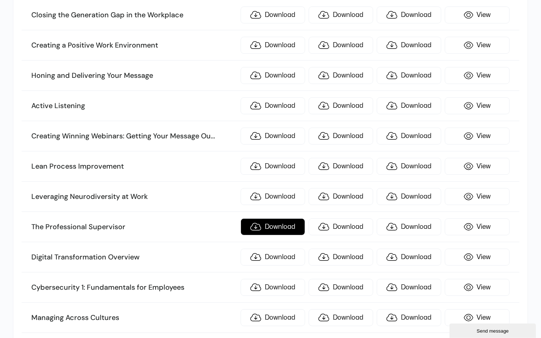
click at [278, 218] on link "Download" at bounding box center [272, 226] width 64 height 17
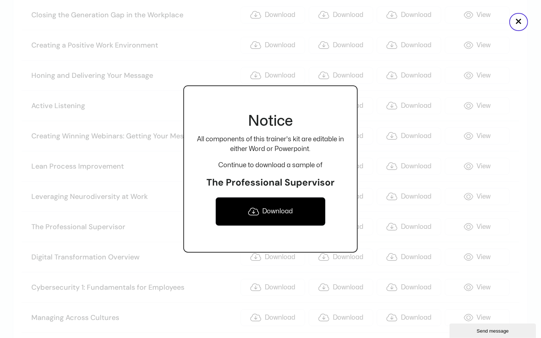
click at [279, 206] on link "Download" at bounding box center [270, 211] width 110 height 29
click at [486, 67] on div at bounding box center [270, 169] width 541 height 338
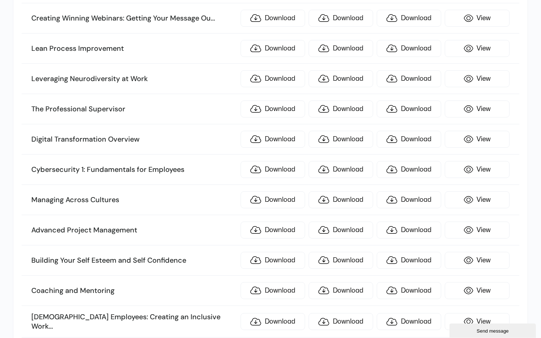
scroll to position [2504, 0]
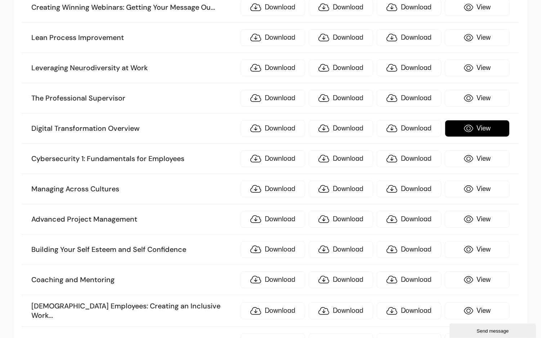
click at [486, 120] on link "View" at bounding box center [476, 128] width 64 height 17
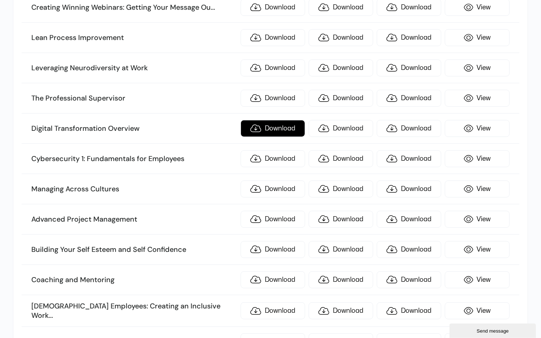
click at [287, 120] on link "Download" at bounding box center [272, 128] width 64 height 17
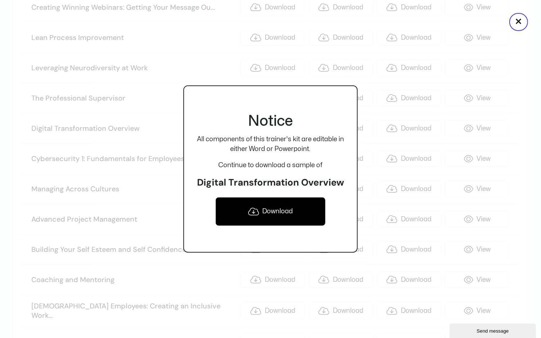
click at [272, 209] on link "Download" at bounding box center [270, 211] width 110 height 29
click at [486, 23] on button "×" at bounding box center [518, 22] width 19 height 18
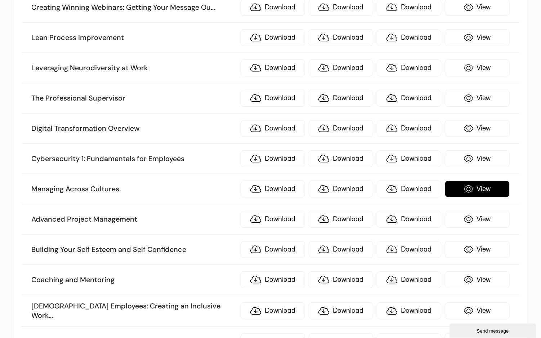
click at [485, 180] on link "View" at bounding box center [476, 188] width 64 height 17
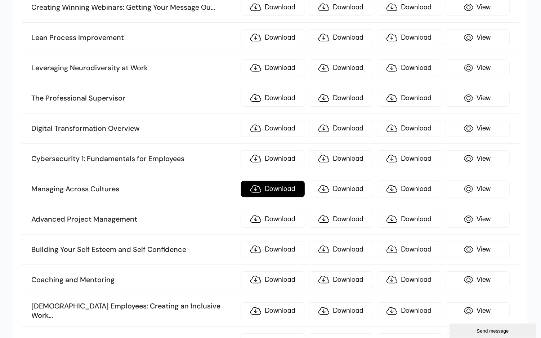
click at [280, 180] on link "Download" at bounding box center [272, 188] width 64 height 17
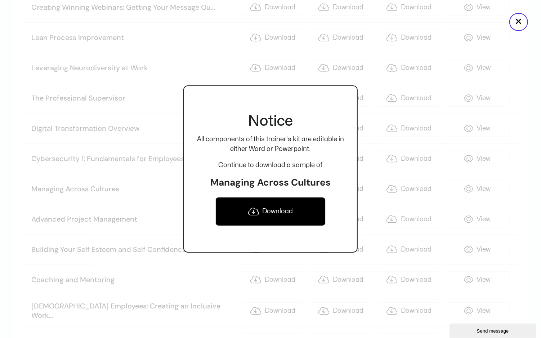
click at [271, 212] on link "Download" at bounding box center [270, 211] width 110 height 29
click at [486, 19] on button "×" at bounding box center [518, 22] width 19 height 18
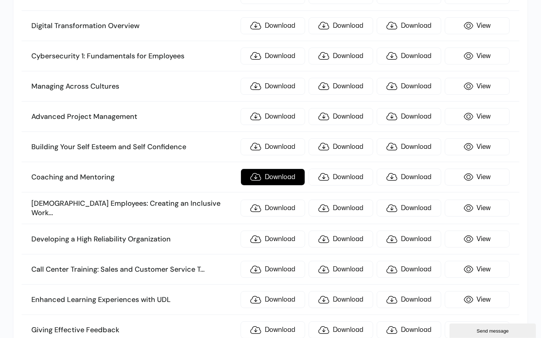
scroll to position [2606, 0]
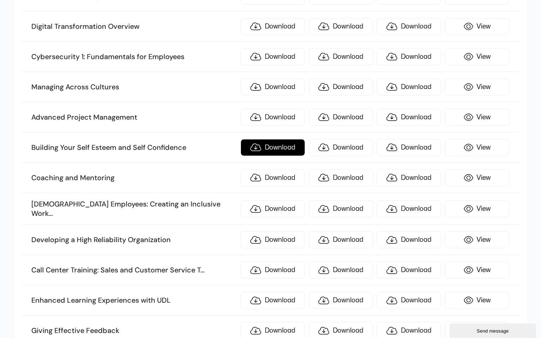
click at [283, 139] on link "Download" at bounding box center [272, 147] width 64 height 17
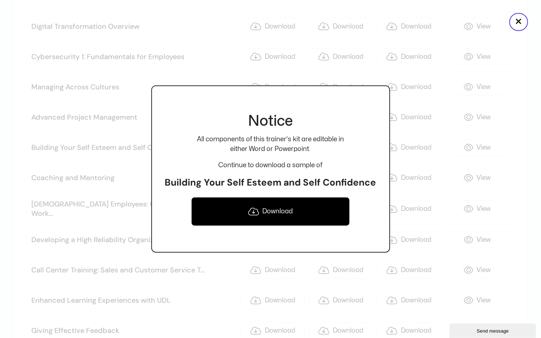
click at [285, 208] on link "Download" at bounding box center [270, 211] width 158 height 29
click at [486, 22] on button "×" at bounding box center [518, 22] width 19 height 18
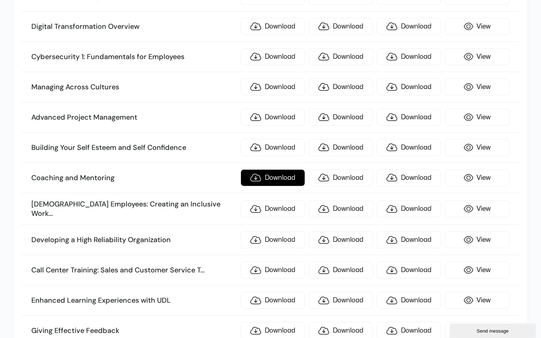
click at [282, 169] on link "Download" at bounding box center [272, 177] width 64 height 17
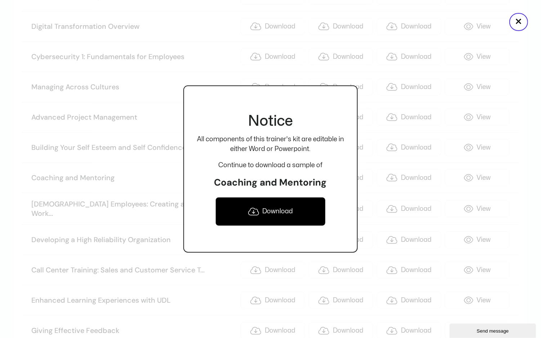
click at [274, 210] on link "Download" at bounding box center [270, 211] width 110 height 29
drag, startPoint x: 326, startPoint y: 181, endPoint x: 211, endPoint y: 181, distance: 115.2
click at [211, 181] on h3 "Coaching and Mentoring" at bounding box center [270, 182] width 147 height 12
copy h3 "Coaching and Mentoring"
click at [389, 132] on div at bounding box center [270, 169] width 541 height 338
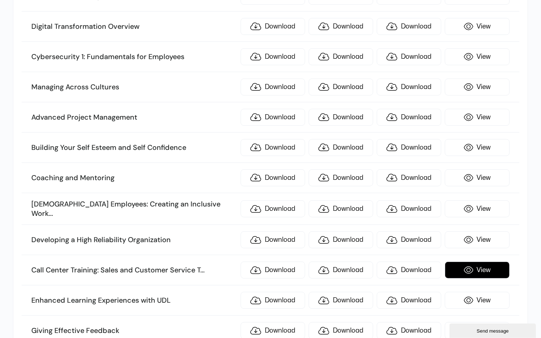
click at [486, 261] on link "View" at bounding box center [476, 269] width 64 height 17
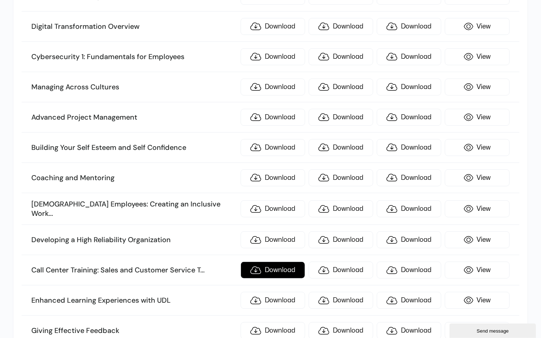
click at [279, 261] on link "Download" at bounding box center [272, 269] width 64 height 17
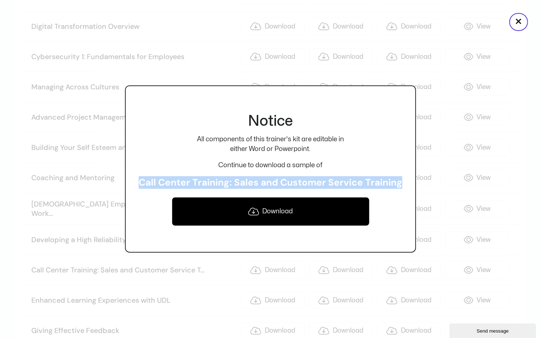
drag, startPoint x: 405, startPoint y: 183, endPoint x: 134, endPoint y: 177, distance: 271.1
click at [134, 177] on div "Notice All components of this trainer's kit are editable in either Word or Powe…" at bounding box center [270, 168] width 291 height 167
copy h3 "Call Center Training: Sales and Customer Service Training"
click at [253, 210] on icon at bounding box center [253, 211] width 11 height 9
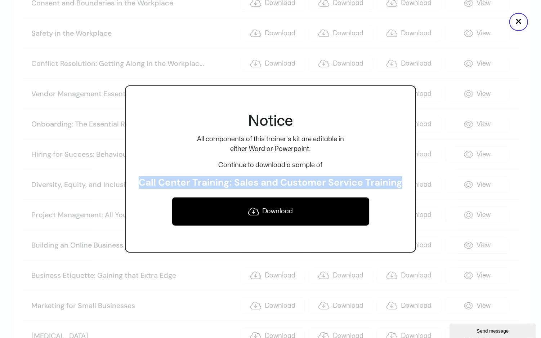
scroll to position [1846, 0]
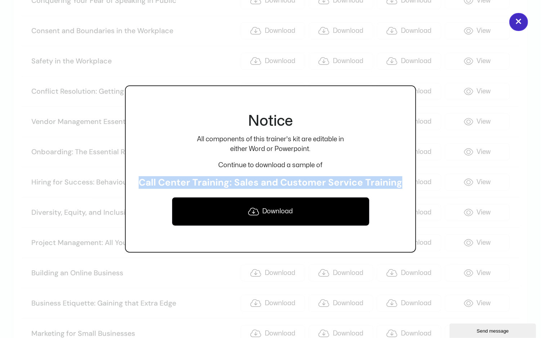
click at [486, 14] on button "×" at bounding box center [518, 22] width 19 height 18
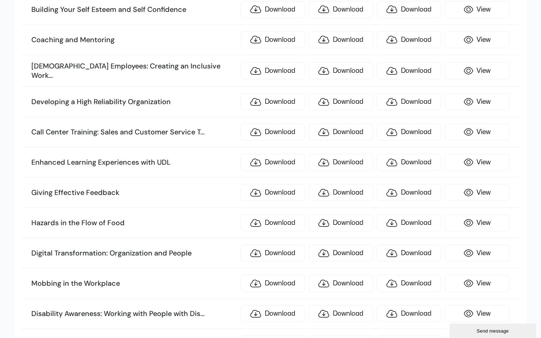
scroll to position [2765, 0]
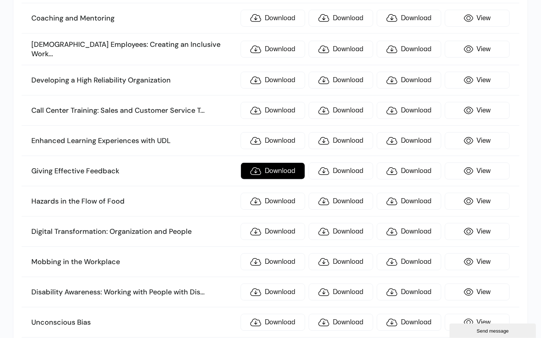
click at [269, 162] on link "Download" at bounding box center [272, 170] width 64 height 17
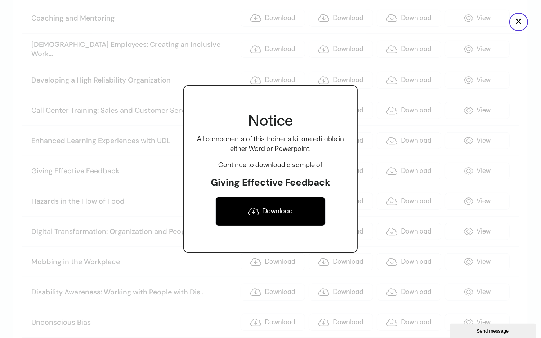
click at [274, 214] on link "Download" at bounding box center [270, 211] width 110 height 29
click at [486, 24] on button "×" at bounding box center [518, 22] width 19 height 18
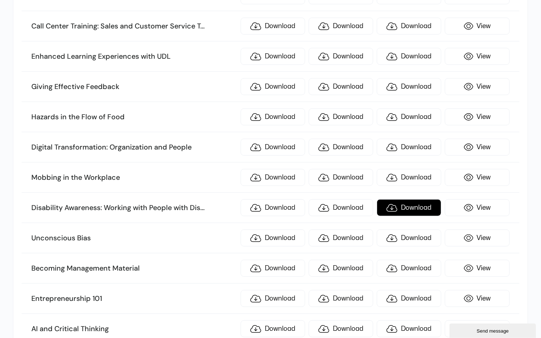
scroll to position [2859, 0]
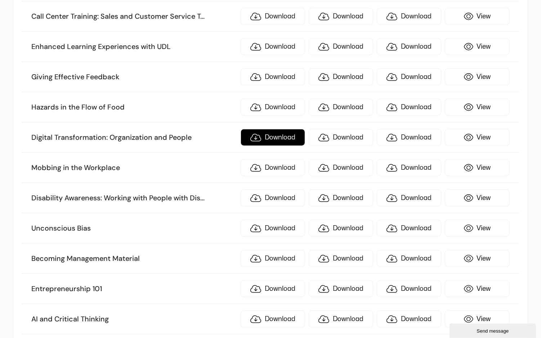
click at [286, 129] on link "Download" at bounding box center [272, 137] width 64 height 17
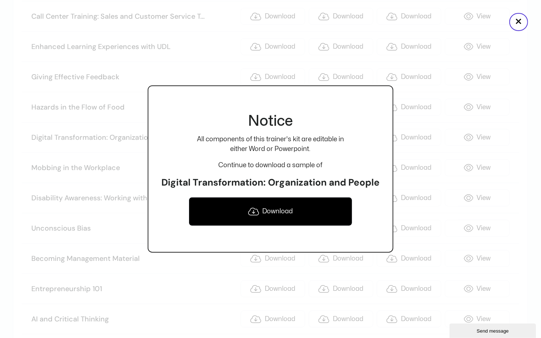
click at [278, 212] on link "Download" at bounding box center [271, 211] width 164 height 29
click at [486, 27] on button "×" at bounding box center [518, 22] width 19 height 18
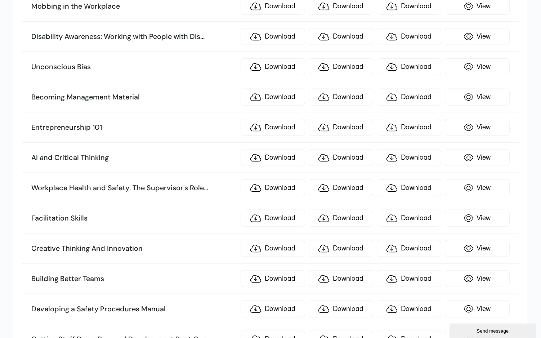
scroll to position [3015, 0]
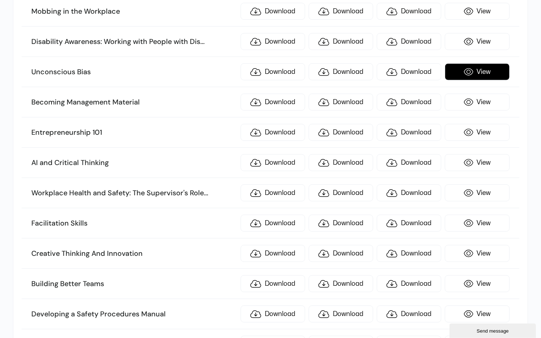
click at [481, 63] on link "View" at bounding box center [476, 71] width 64 height 17
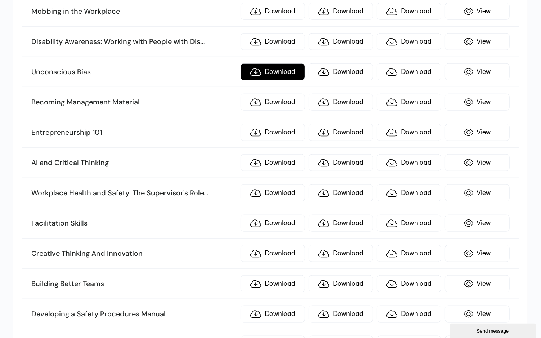
click at [286, 63] on link "Download" at bounding box center [272, 71] width 64 height 17
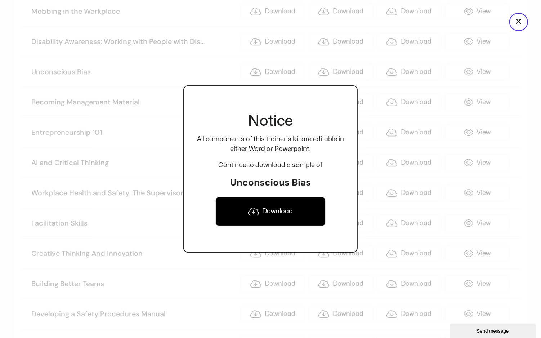
click at [284, 208] on link "Download" at bounding box center [270, 211] width 110 height 29
click at [486, 18] on button "×" at bounding box center [518, 22] width 19 height 18
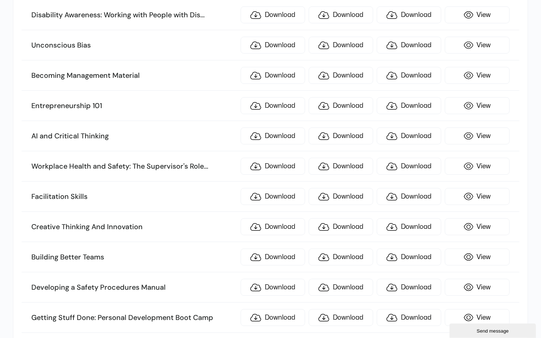
scroll to position [3043, 0]
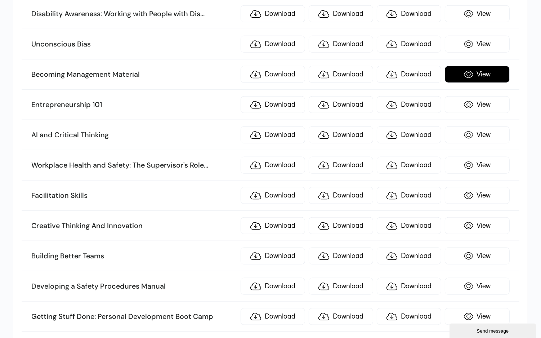
click at [474, 66] on link "View" at bounding box center [476, 74] width 64 height 17
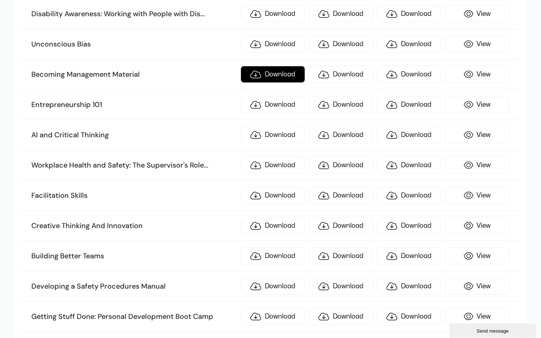
click at [277, 66] on link "Download" at bounding box center [272, 74] width 64 height 17
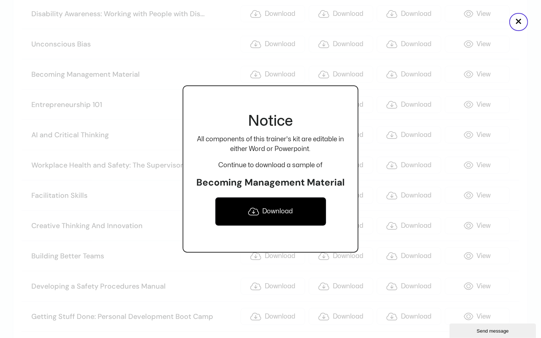
click at [277, 213] on link "Download" at bounding box center [270, 211] width 111 height 29
click at [486, 21] on button "×" at bounding box center [518, 22] width 19 height 18
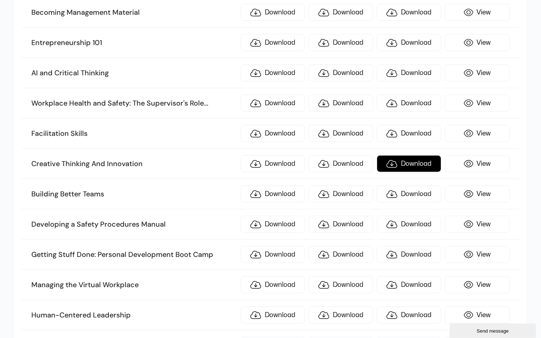
scroll to position [3114, 0]
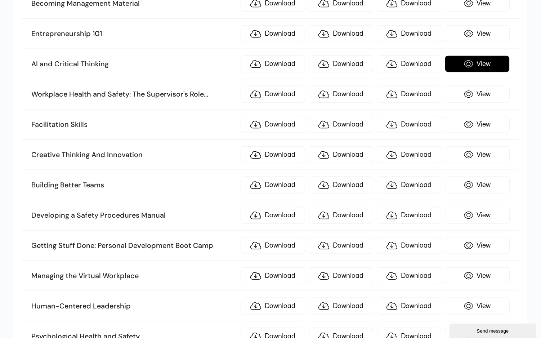
click at [472, 55] on link "View" at bounding box center [476, 63] width 64 height 17
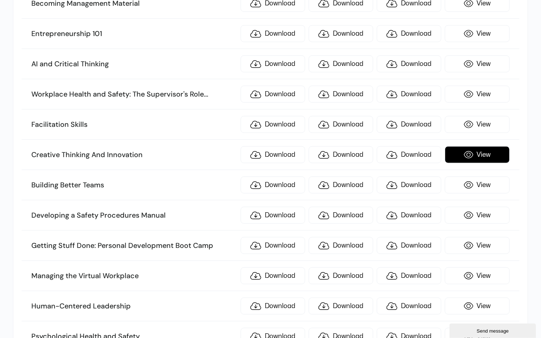
click at [479, 146] on link "View" at bounding box center [476, 154] width 64 height 17
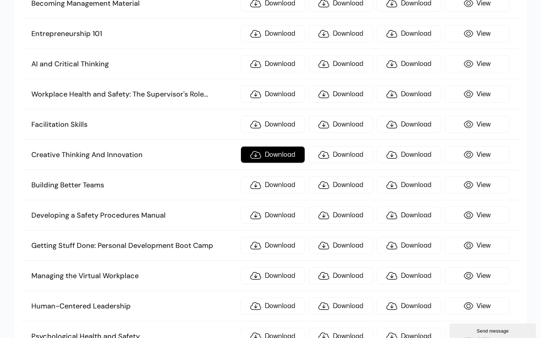
click at [276, 146] on link "Download" at bounding box center [272, 154] width 64 height 17
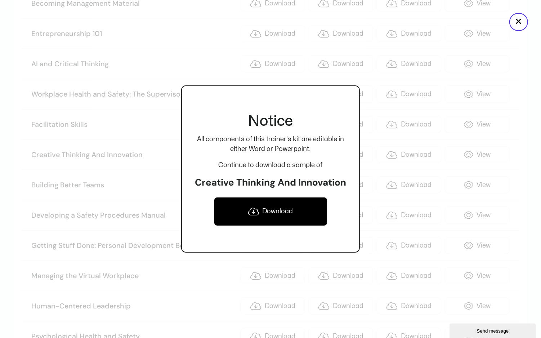
click at [285, 204] on link "Download" at bounding box center [270, 211] width 113 height 29
click at [486, 22] on button "×" at bounding box center [518, 22] width 19 height 18
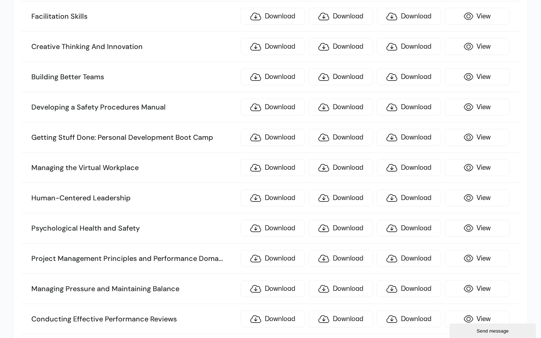
scroll to position [3221, 0]
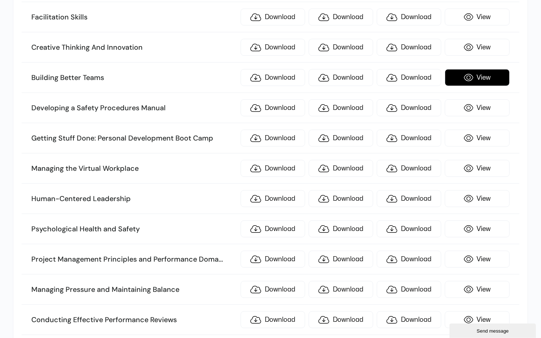
click at [478, 69] on link "View" at bounding box center [476, 77] width 64 height 17
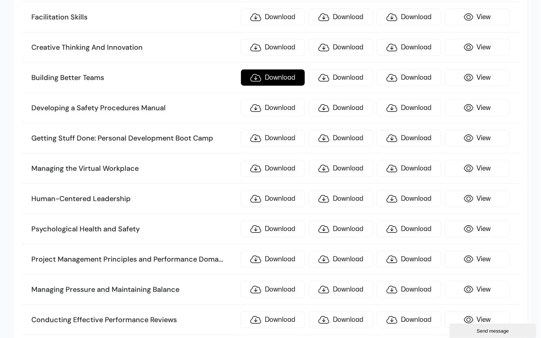
click at [284, 69] on link "Download" at bounding box center [272, 77] width 64 height 17
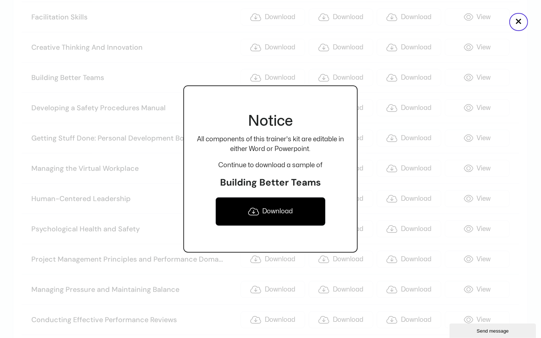
click at [282, 207] on link "Download" at bounding box center [270, 211] width 110 height 29
click at [486, 22] on button "×" at bounding box center [518, 22] width 19 height 18
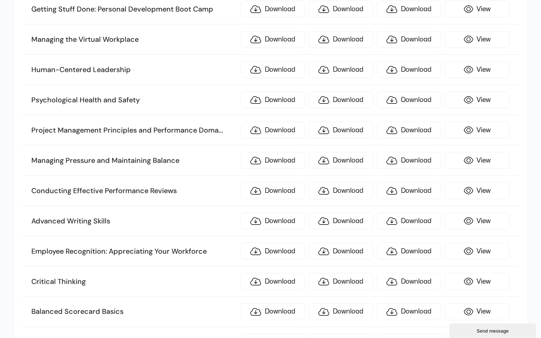
scroll to position [3347, 0]
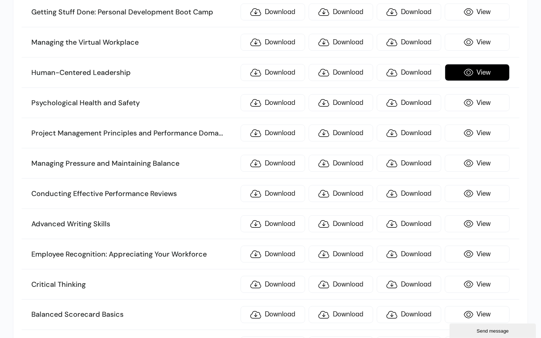
click at [486, 64] on link "View" at bounding box center [476, 72] width 64 height 17
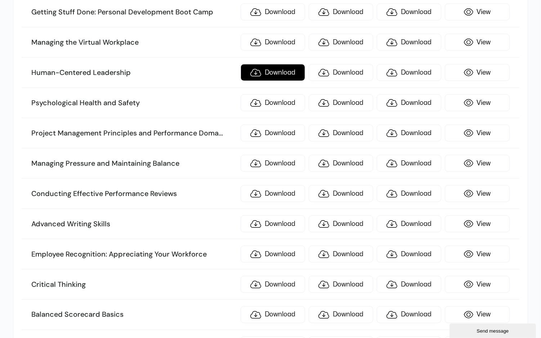
click at [282, 64] on link "Download" at bounding box center [272, 72] width 64 height 17
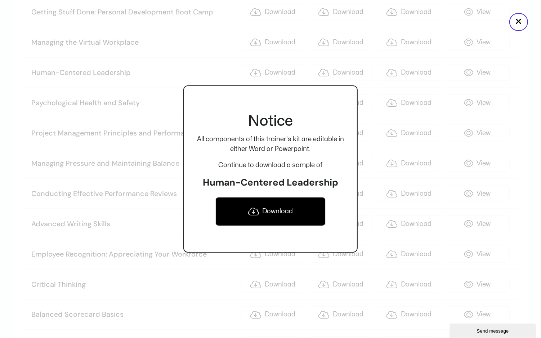
click at [294, 210] on link "Download" at bounding box center [270, 211] width 110 height 29
click at [486, 22] on button "×" at bounding box center [518, 22] width 19 height 18
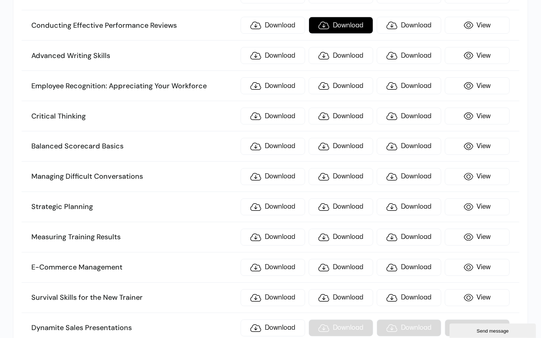
scroll to position [3519, 0]
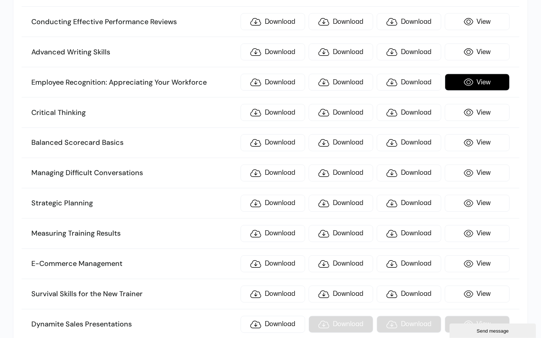
click at [473, 74] on link "View" at bounding box center [476, 82] width 64 height 17
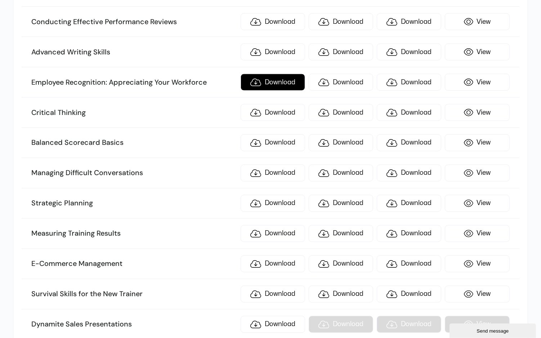
click at [285, 74] on link "Download" at bounding box center [272, 82] width 64 height 17
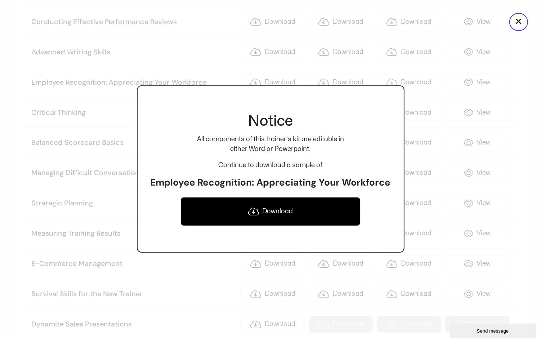
click at [284, 212] on link "Download" at bounding box center [270, 211] width 180 height 29
click at [486, 20] on button "×" at bounding box center [518, 22] width 19 height 18
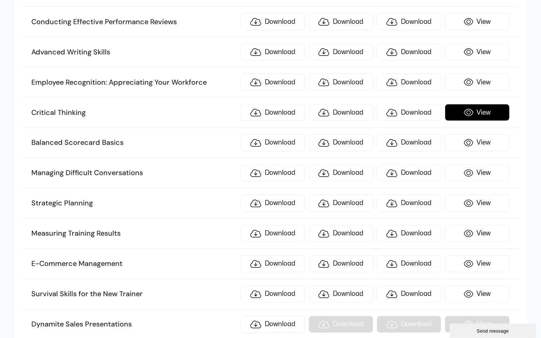
click at [483, 104] on link "View" at bounding box center [476, 112] width 64 height 17
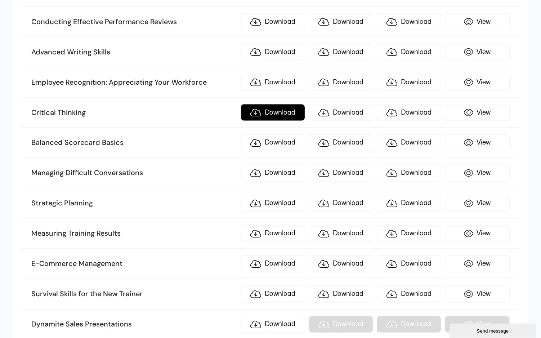
click at [281, 104] on link "Download" at bounding box center [272, 112] width 64 height 17
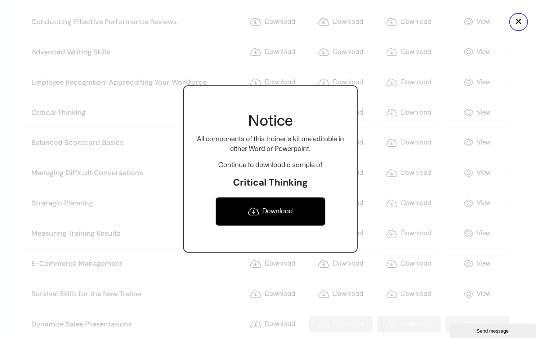
click at [277, 205] on link "Download" at bounding box center [270, 211] width 110 height 29
click at [486, 24] on button "×" at bounding box center [518, 22] width 19 height 18
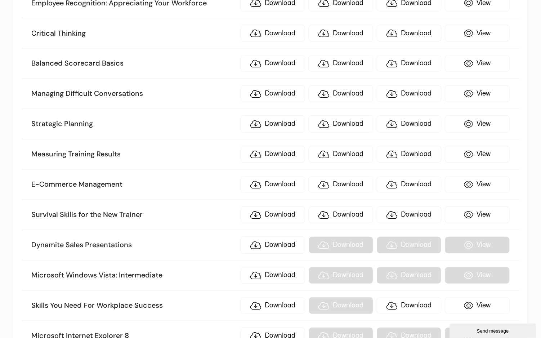
scroll to position [3606, 0]
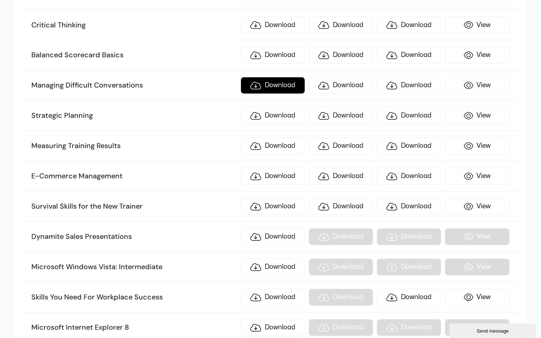
click at [283, 77] on link "Download" at bounding box center [272, 85] width 64 height 17
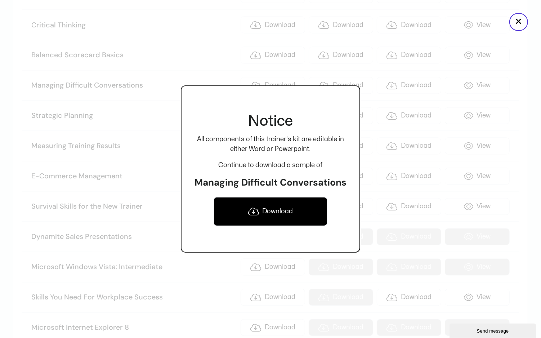
click at [291, 214] on link "Download" at bounding box center [270, 211] width 114 height 29
click at [486, 21] on button "×" at bounding box center [518, 22] width 19 height 18
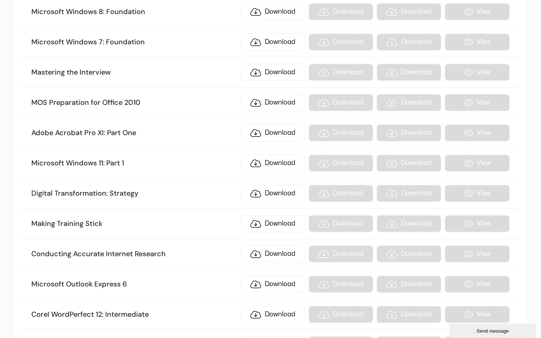
scroll to position [4074, 0]
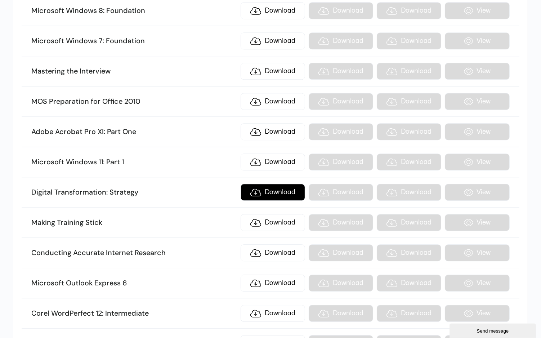
click at [264, 184] on link "Download" at bounding box center [272, 192] width 64 height 17
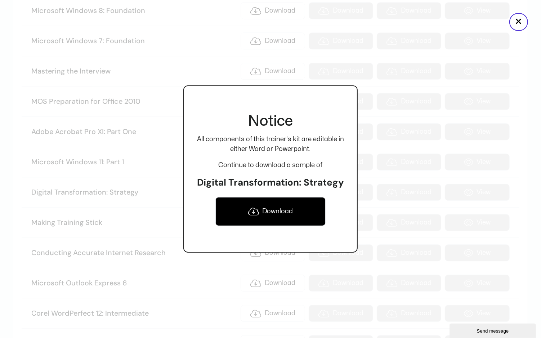
click at [270, 217] on link "Download" at bounding box center [270, 211] width 110 height 29
click at [486, 22] on button "×" at bounding box center [518, 22] width 19 height 18
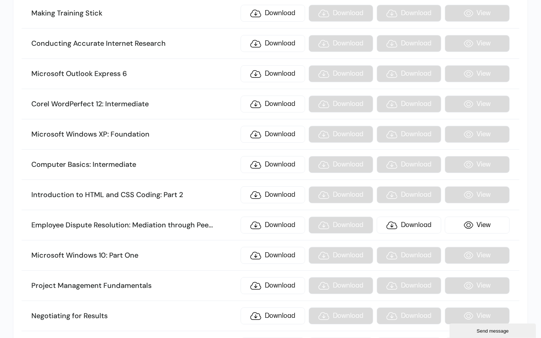
scroll to position [4284, 0]
click at [269, 216] on link "Download" at bounding box center [272, 224] width 64 height 17
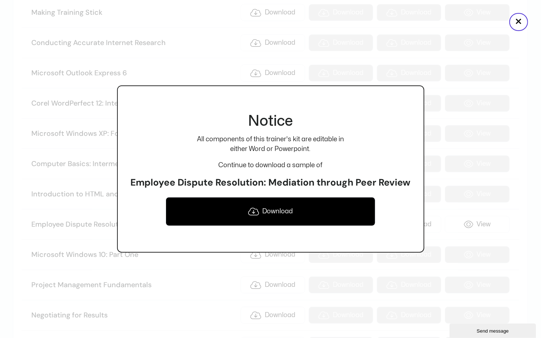
click at [265, 209] on link "Download" at bounding box center [271, 211] width 210 height 29
click at [486, 19] on button "×" at bounding box center [518, 22] width 19 height 18
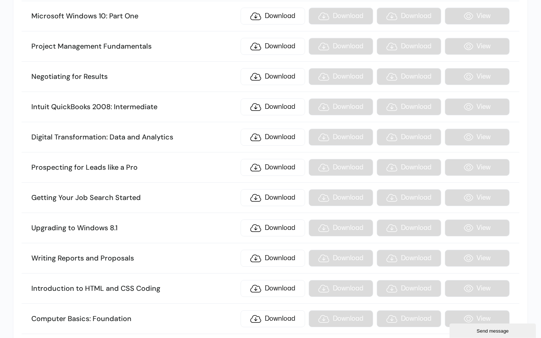
scroll to position [4510, 0]
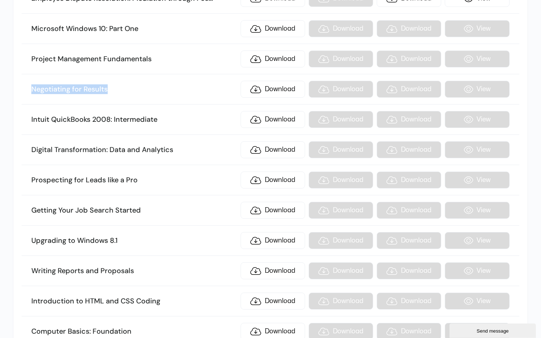
drag, startPoint x: 116, startPoint y: 17, endPoint x: 29, endPoint y: 15, distance: 86.4
click at [29, 74] on li "Negotiating for Results Download Download Download View" at bounding box center [270, 89] width 497 height 30
copy h3 "Negotiating for Results"
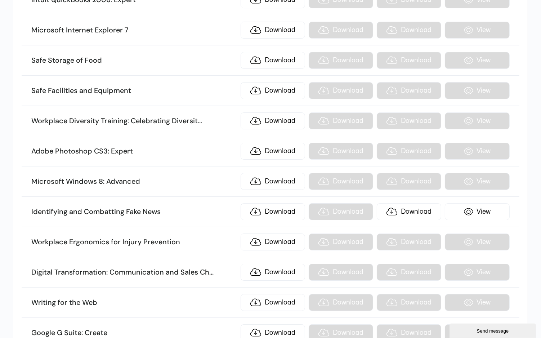
scroll to position [7127, 0]
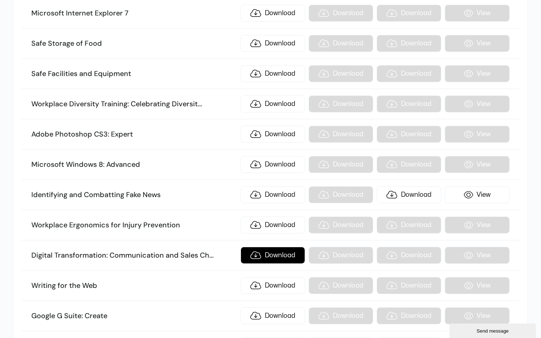
click at [287, 247] on link "Download" at bounding box center [272, 255] width 64 height 17
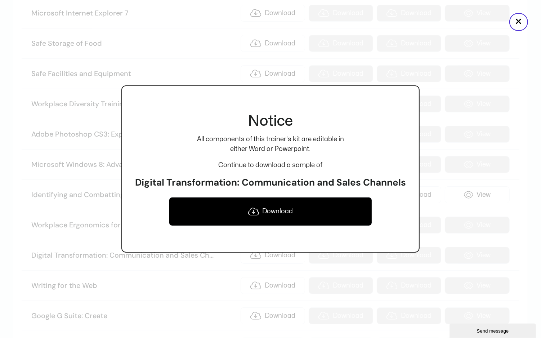
click at [274, 213] on link "Download" at bounding box center [270, 211] width 203 height 29
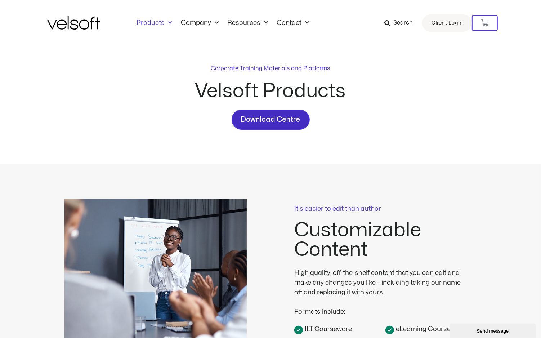
click at [256, 120] on span "Download Centre" at bounding box center [270, 120] width 59 height 12
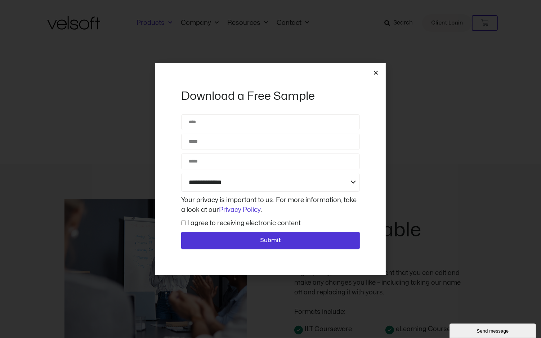
click at [374, 71] on icon "Close" at bounding box center [375, 72] width 5 height 5
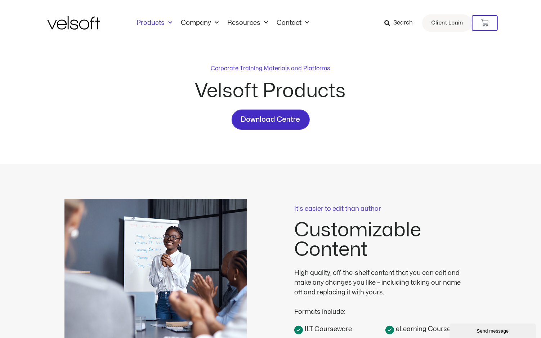
click at [292, 115] on span "Download Centre" at bounding box center [270, 120] width 59 height 12
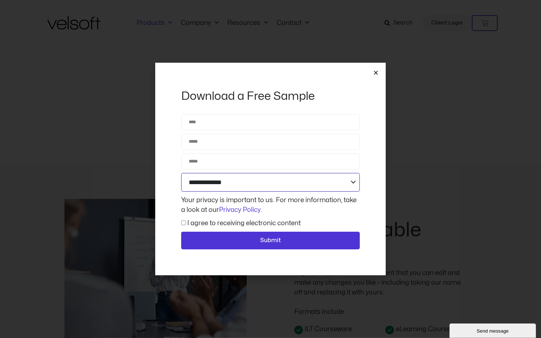
click at [308, 184] on select "**********" at bounding box center [270, 182] width 179 height 19
click at [375, 73] on icon "Close" at bounding box center [375, 72] width 5 height 5
